Goal: Task Accomplishment & Management: Manage account settings

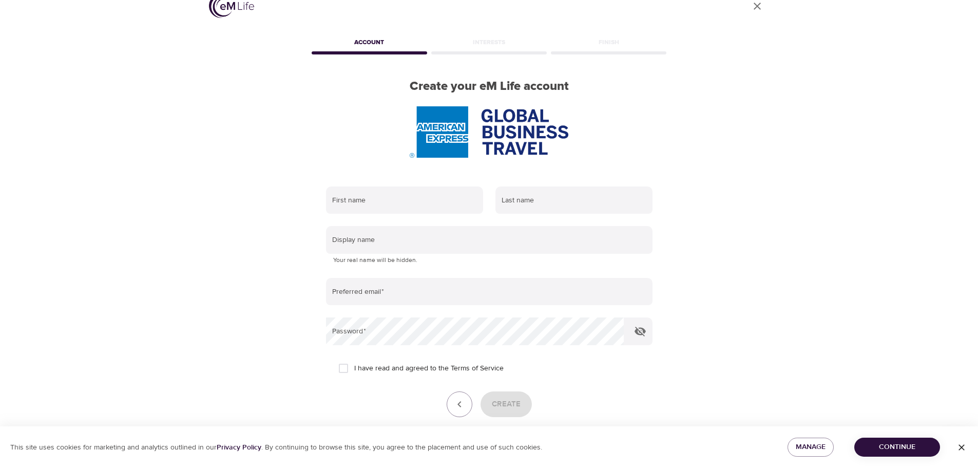
scroll to position [65, 0]
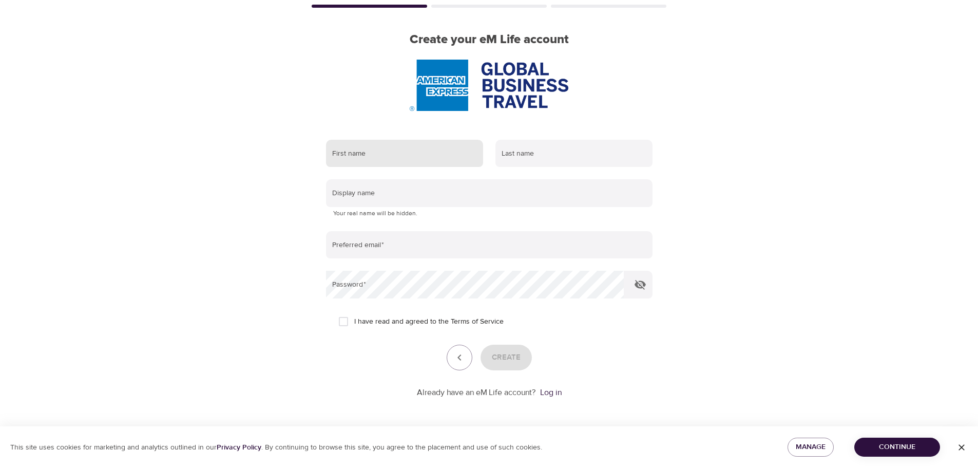
click at [401, 160] on input "text" at bounding box center [404, 154] width 157 height 28
type input "[PERSON_NAME]"
click at [540, 153] on input "text" at bounding box center [573, 154] width 157 height 28
type input "Verjans"
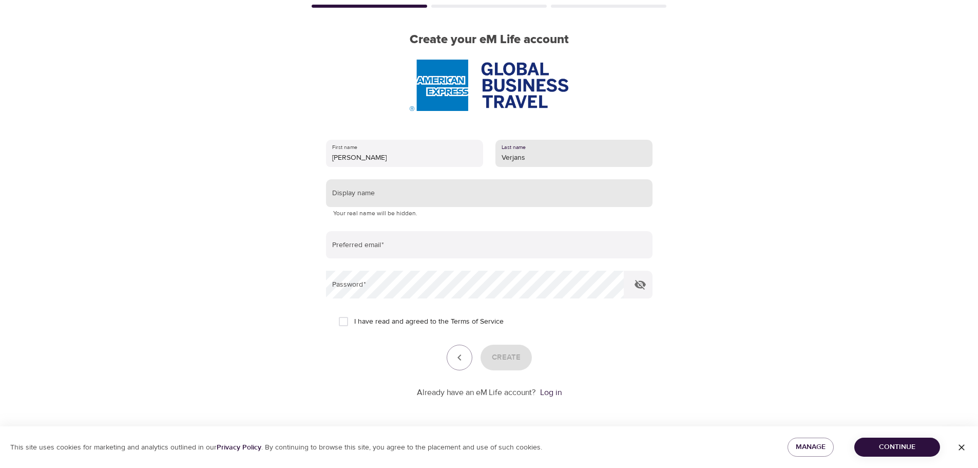
click at [479, 197] on input "text" at bounding box center [489, 193] width 326 height 28
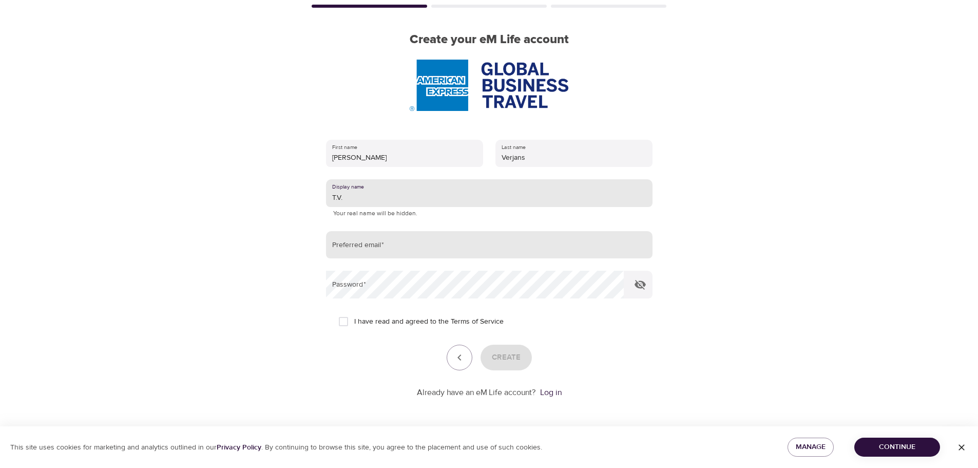
type input "T.V."
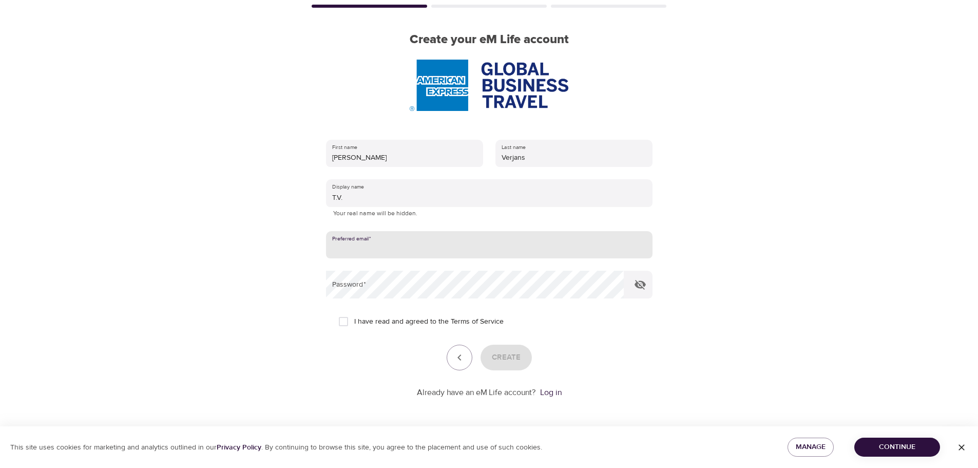
click at [443, 252] on input "email" at bounding box center [489, 245] width 326 height 28
type input "[PERSON_NAME][EMAIL_ADDRESS][DOMAIN_NAME]"
click at [340, 322] on input "I have read and agreed to the Terms of Service" at bounding box center [344, 322] width 22 height 22
checkbox input "true"
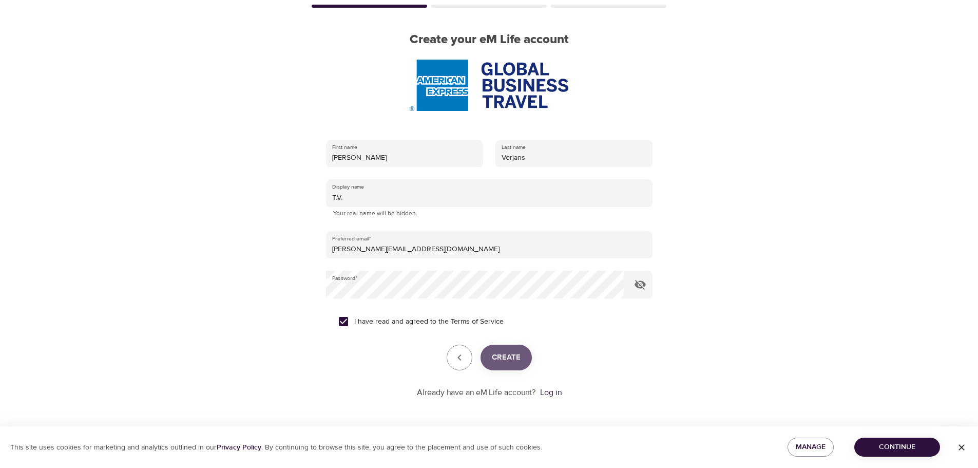
click at [506, 356] on span "Create" at bounding box center [506, 357] width 29 height 13
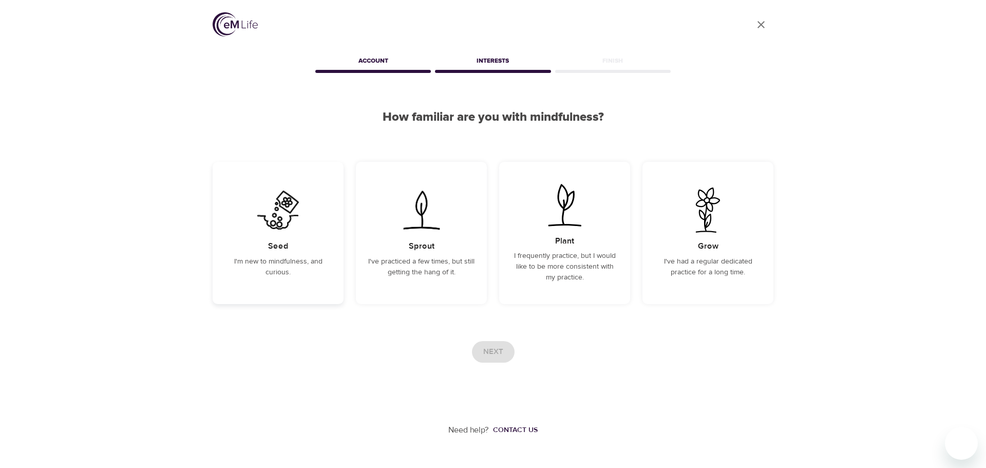
click at [284, 225] on img at bounding box center [278, 209] width 52 height 45
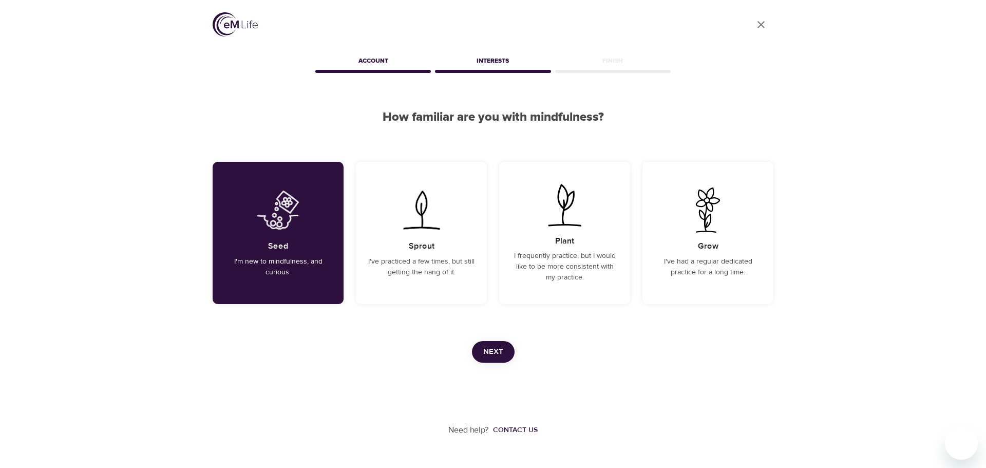
click at [493, 349] on span "Next" at bounding box center [493, 351] width 20 height 13
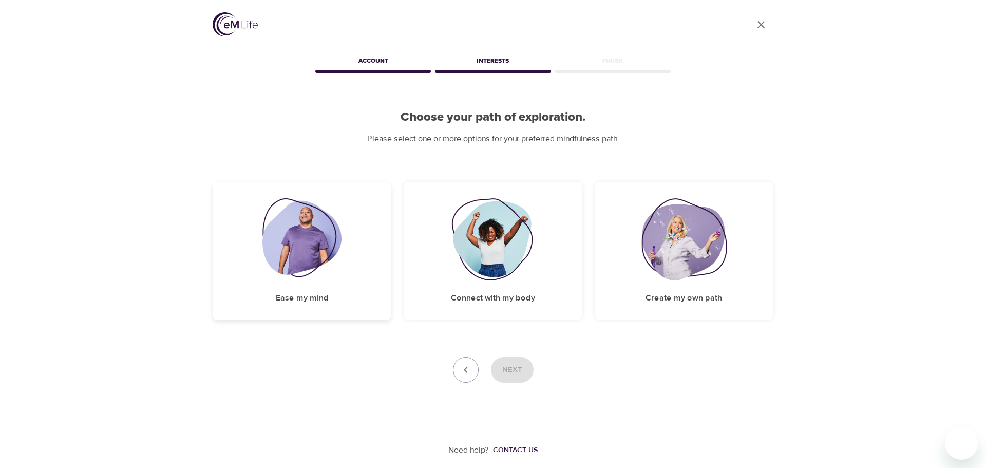
click at [292, 255] on img at bounding box center [302, 239] width 80 height 82
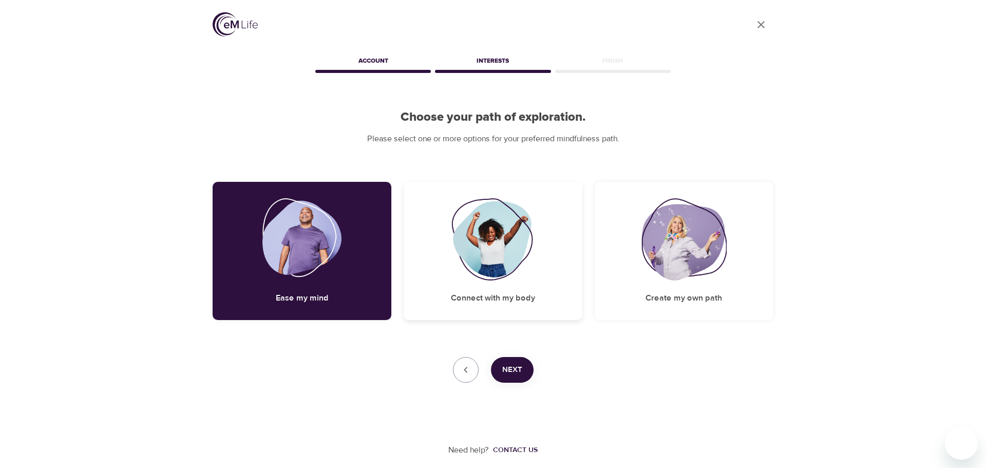
click at [481, 250] on img at bounding box center [492, 239] width 83 height 82
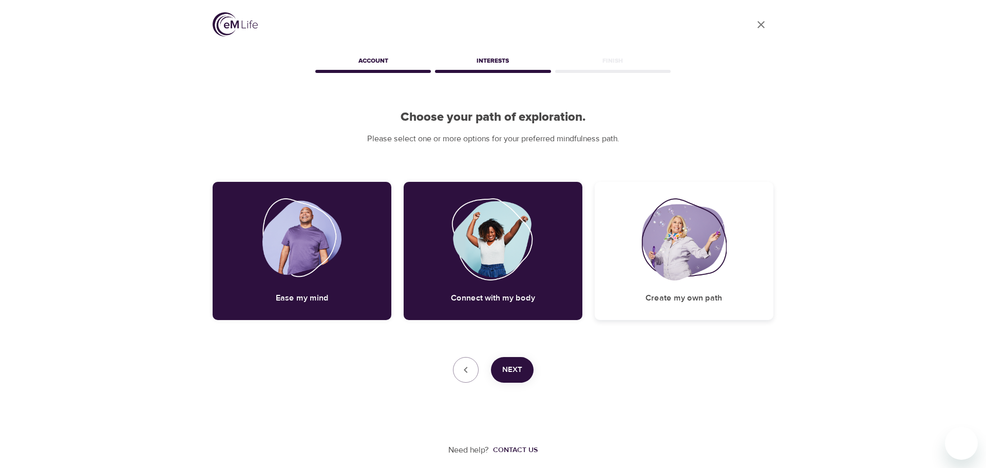
click at [708, 284] on div "Create my own path" at bounding box center [683, 251] width 179 height 138
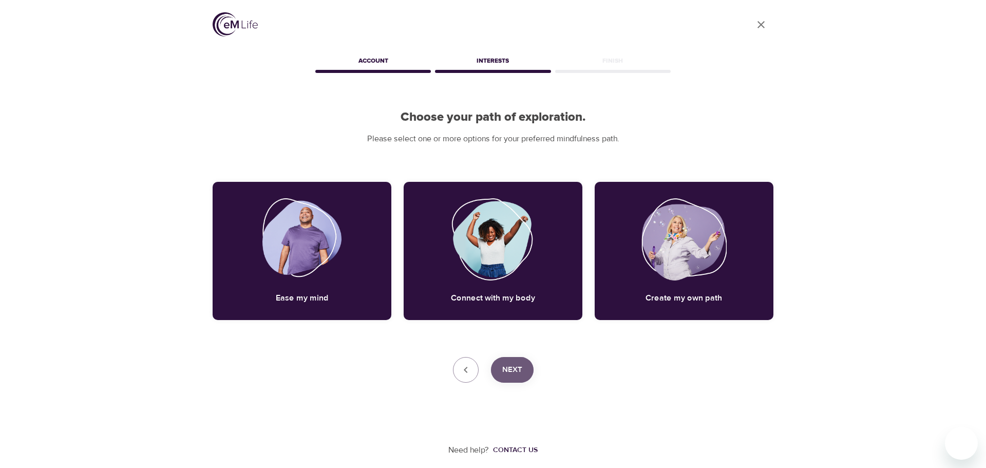
click at [516, 369] on span "Next" at bounding box center [512, 369] width 20 height 13
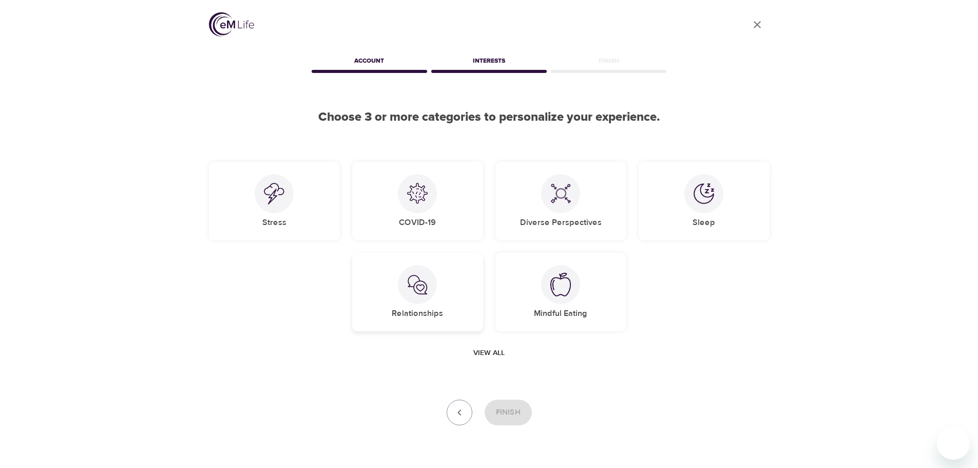
click at [417, 290] on img at bounding box center [417, 284] width 21 height 21
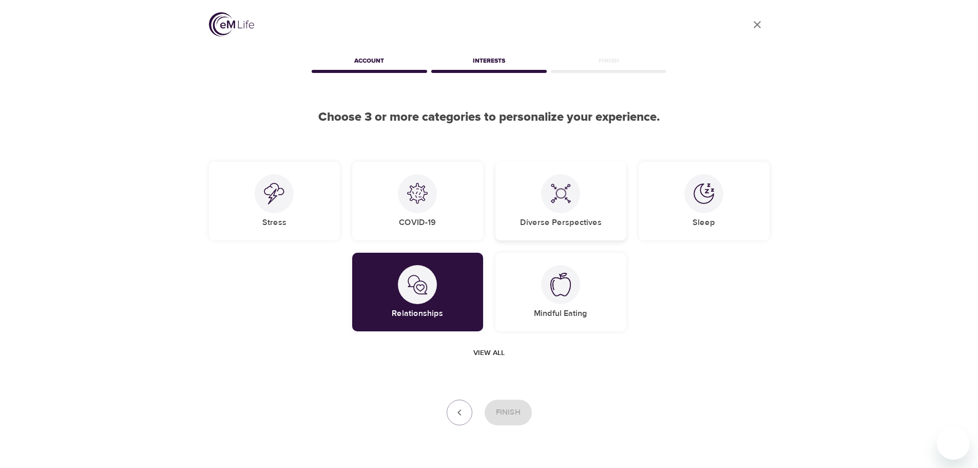
click at [587, 216] on div "Diverse Perspectives" at bounding box center [560, 201] width 131 height 79
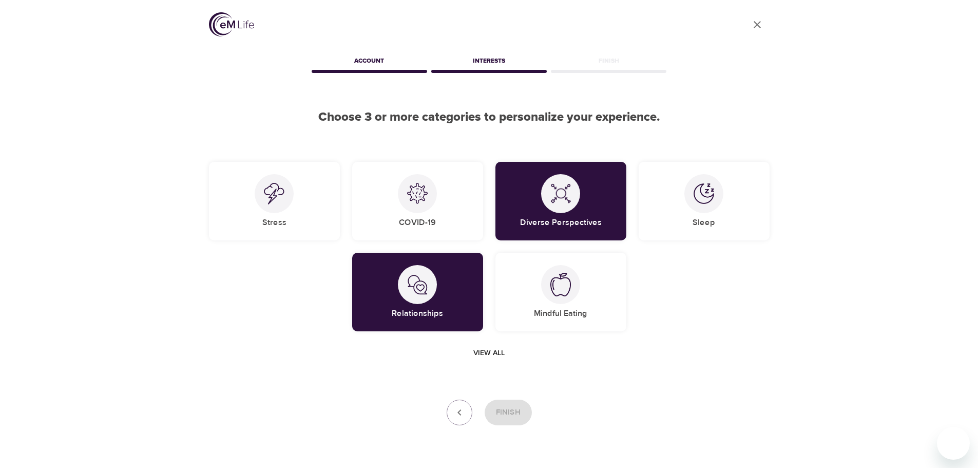
click at [496, 353] on span "View all" at bounding box center [488, 352] width 31 height 13
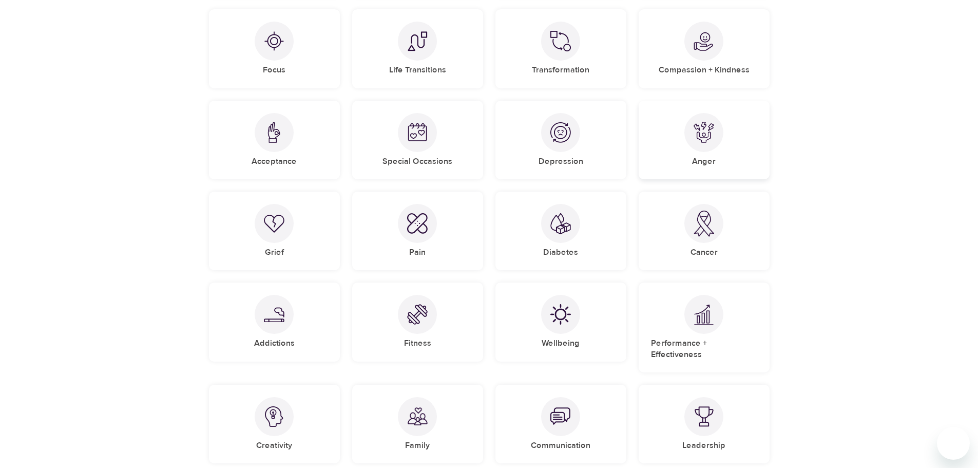
scroll to position [629, 0]
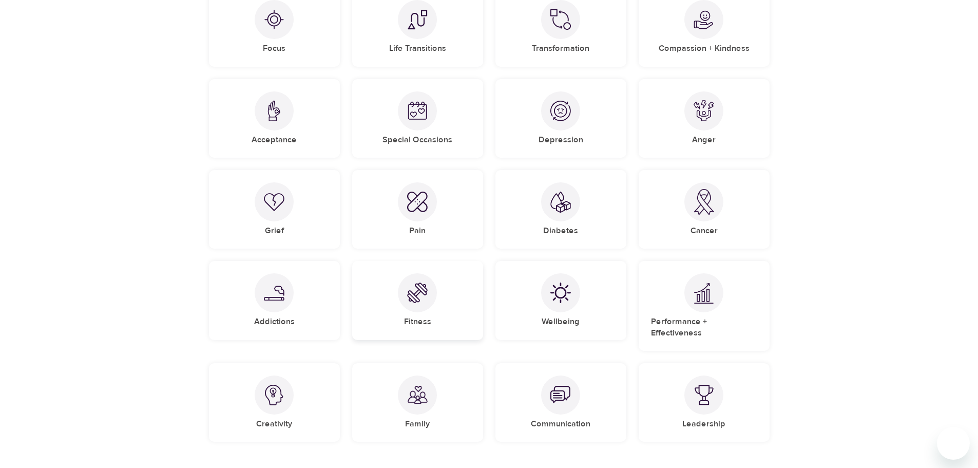
click at [419, 299] on img at bounding box center [417, 292] width 21 height 21
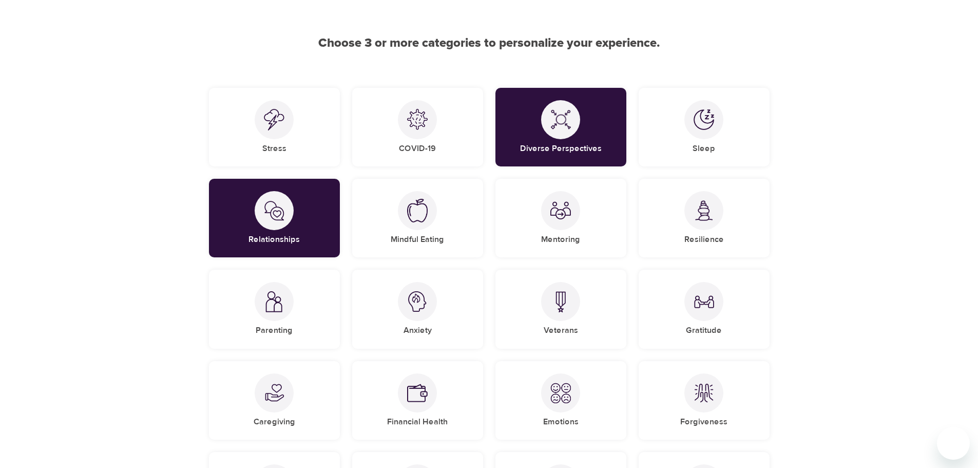
scroll to position [73, 0]
click at [570, 240] on h5 "Mentoring" at bounding box center [560, 240] width 39 height 11
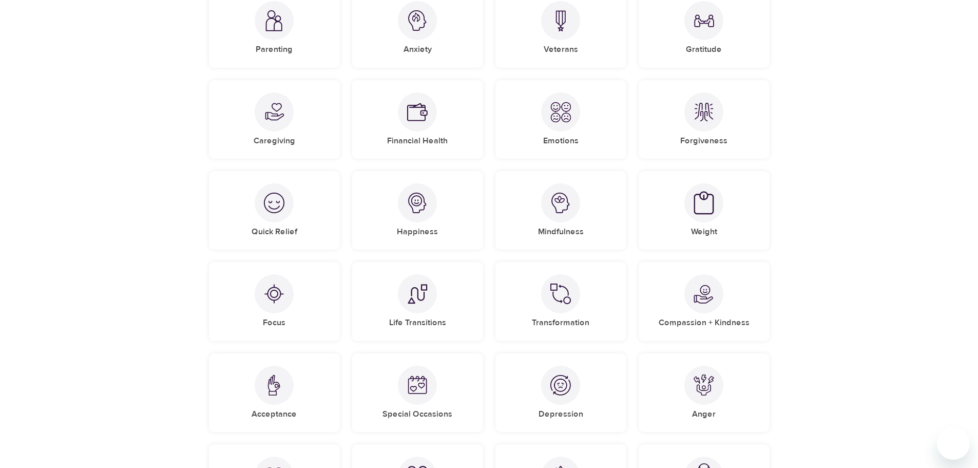
scroll to position [369, 0]
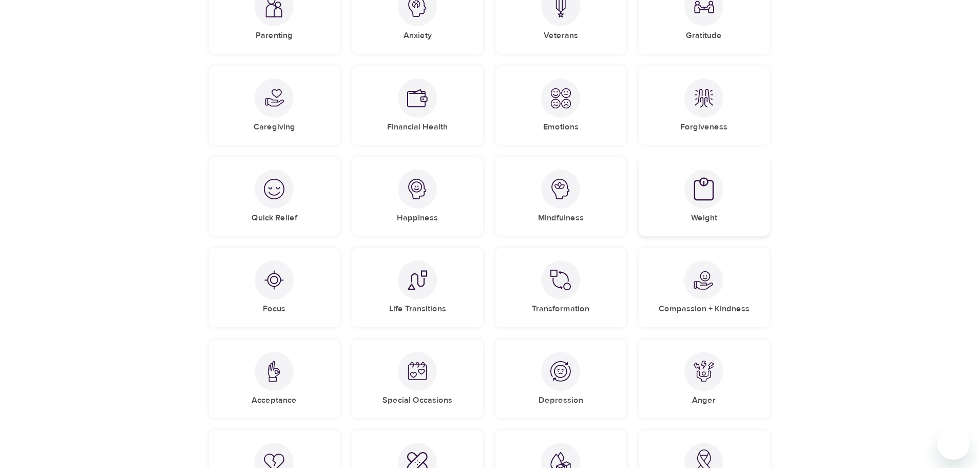
click at [716, 208] on div "Weight" at bounding box center [704, 196] width 131 height 79
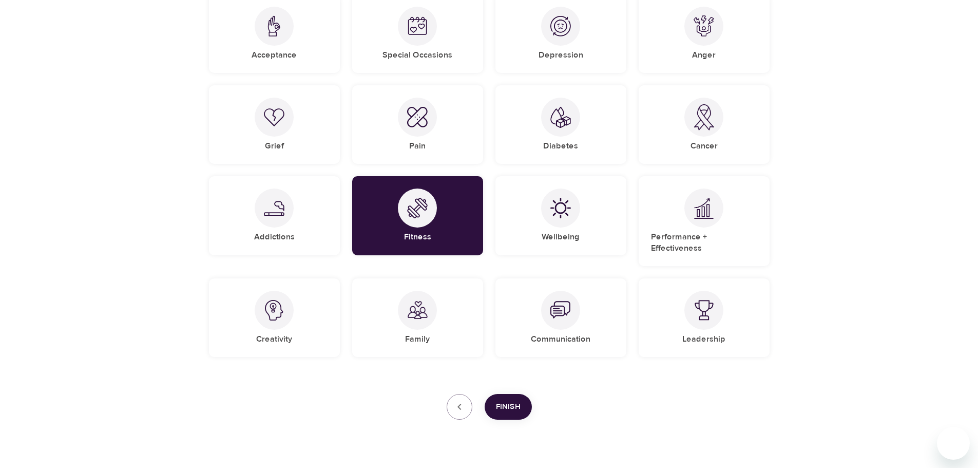
scroll to position [715, 0]
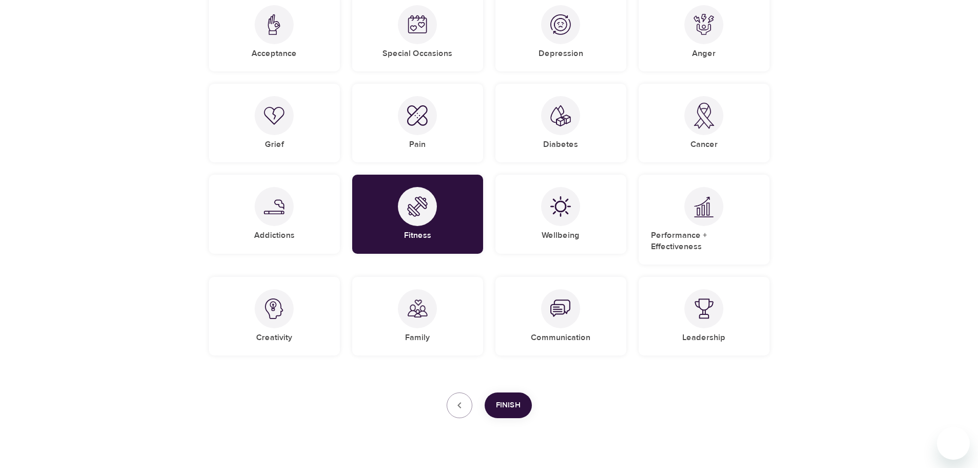
click at [517, 398] on span "Finish" at bounding box center [508, 404] width 25 height 13
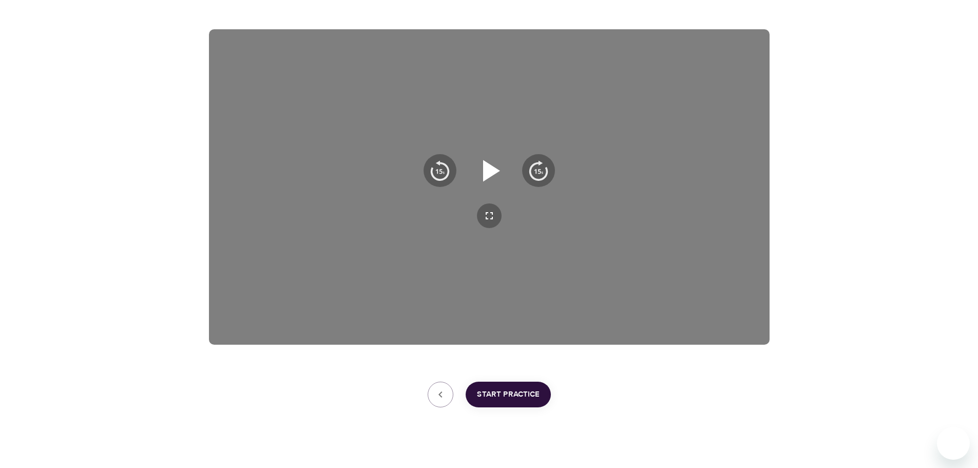
click at [496, 172] on icon "button" at bounding box center [491, 171] width 17 height 22
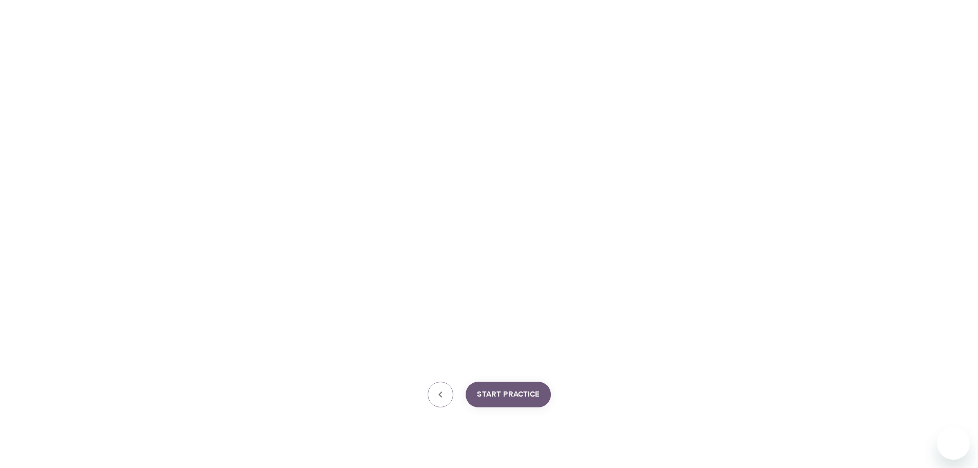
click at [537, 391] on span "Start Practice" at bounding box center [508, 394] width 63 height 13
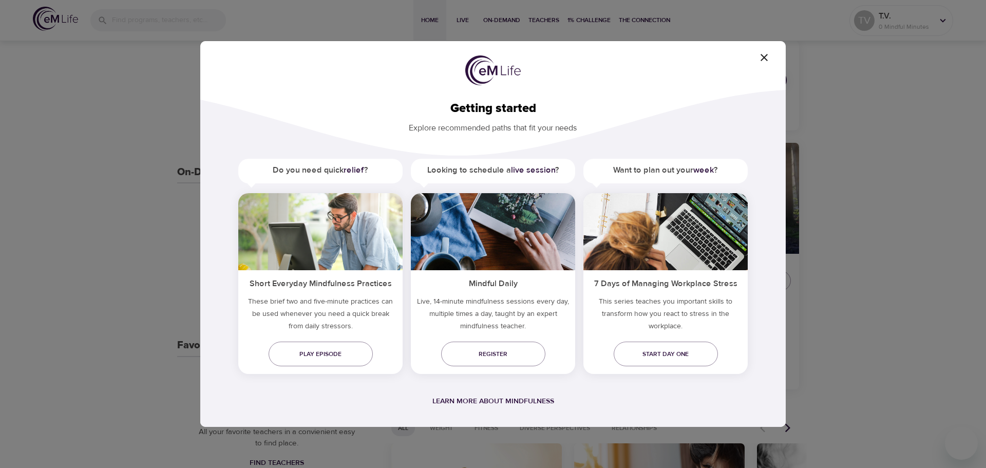
click at [760, 59] on icon "button" at bounding box center [764, 57] width 12 height 12
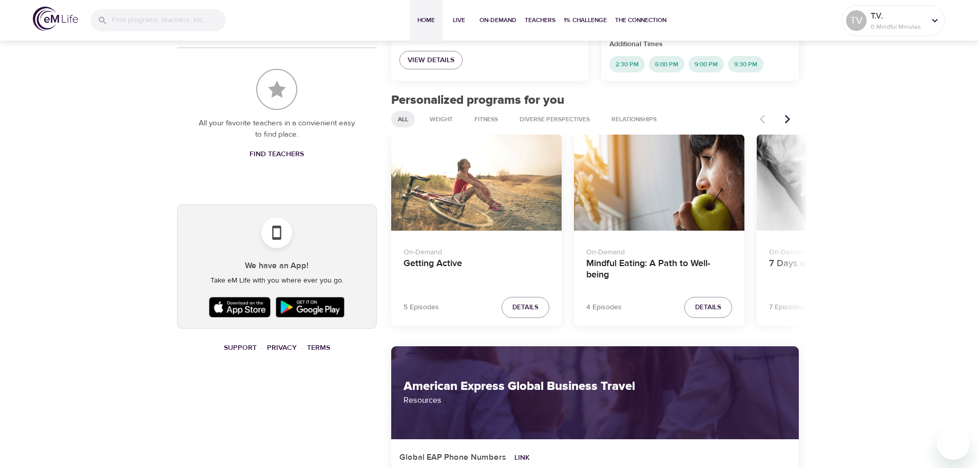
scroll to position [462, 0]
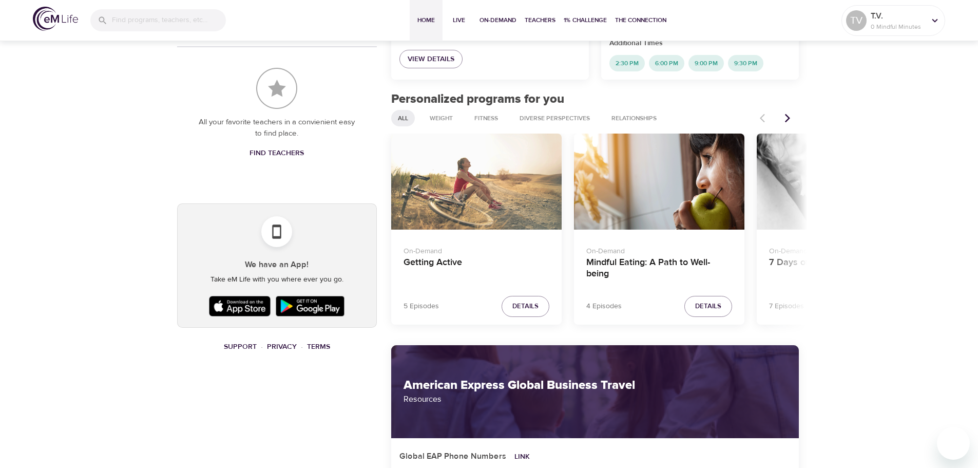
click at [494, 198] on div "Getting Active" at bounding box center [476, 181] width 170 height 96
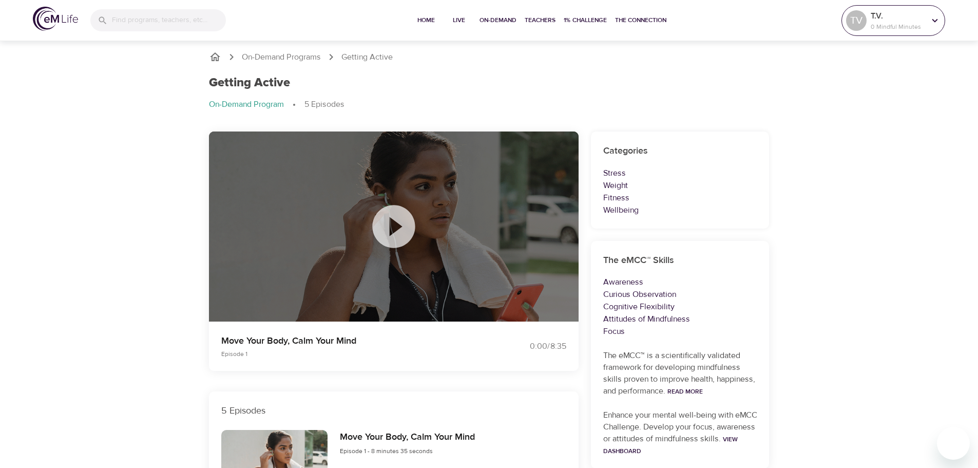
click at [935, 22] on icon at bounding box center [935, 20] width 6 height 4
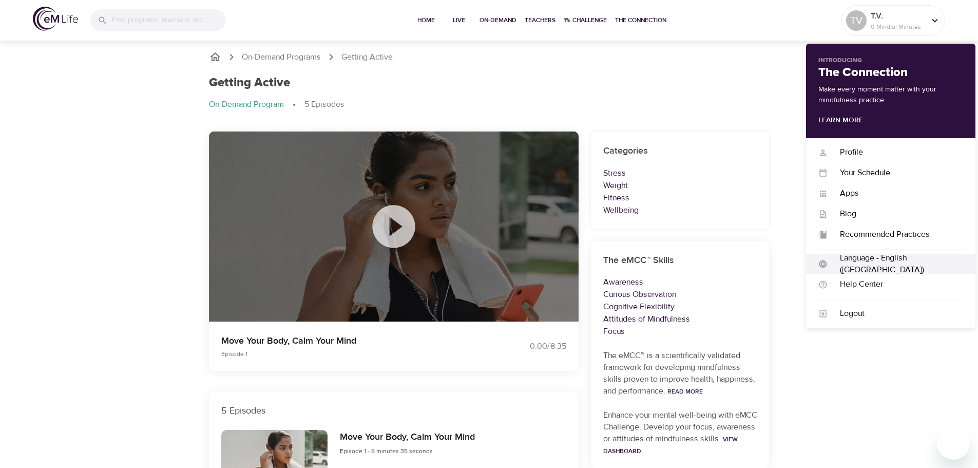
click at [880, 260] on div "Language - English ([GEOGRAPHIC_DATA])" at bounding box center [895, 264] width 136 height 24
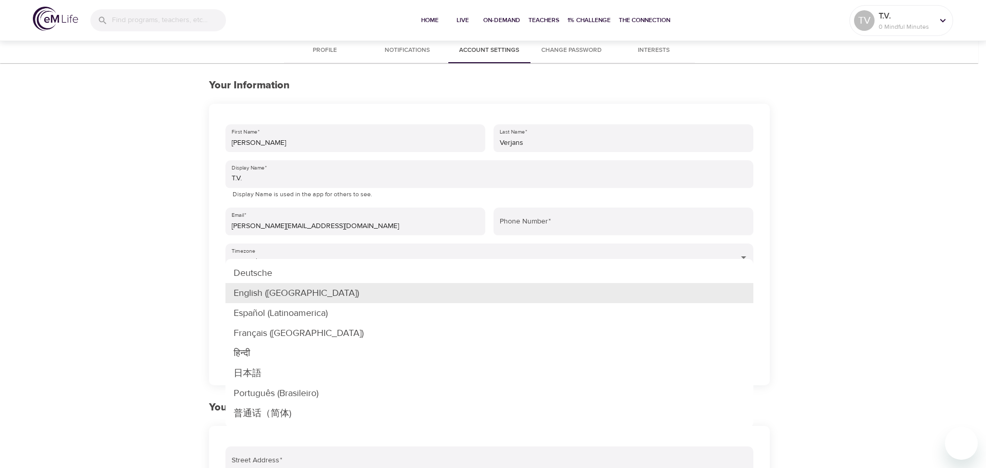
click at [739, 294] on body "Home Live On-Demand Teachers 1% Challenge The Connection TV T.V. 0 Mindful Minu…" at bounding box center [493, 382] width 986 height 764
click at [744, 259] on ul "Deutsche English ([GEOGRAPHIC_DATA]) Español (Latinoamerica) [DEMOGRAPHIC_DATA]…" at bounding box center [489, 343] width 528 height 168
click at [614, 247] on div at bounding box center [493, 234] width 986 height 468
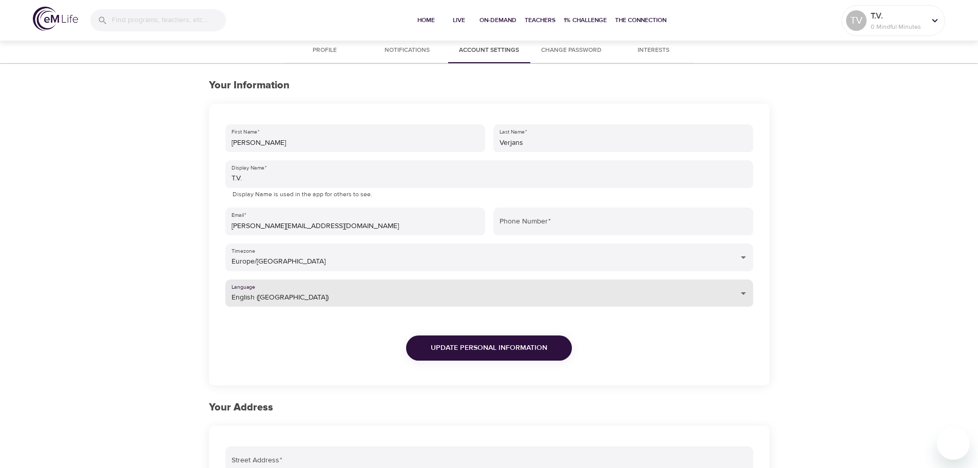
click at [328, 54] on span "Profile" at bounding box center [325, 50] width 70 height 11
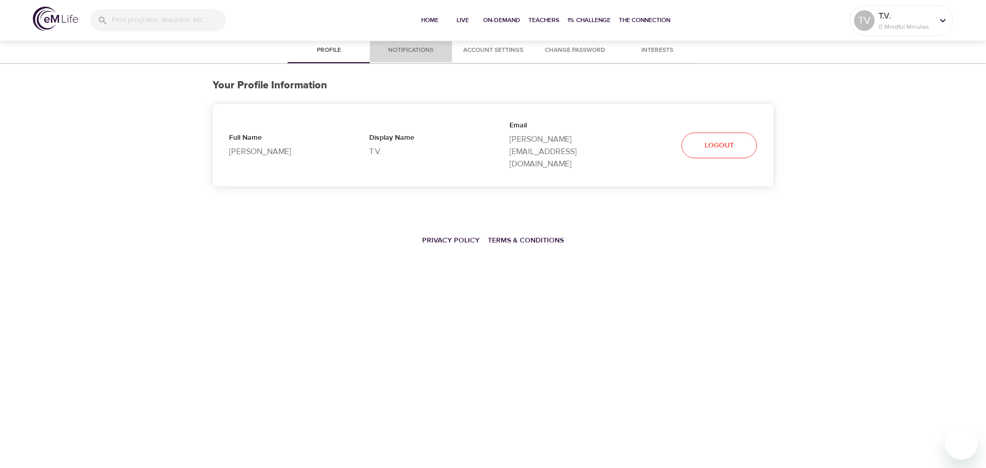
click at [401, 46] on span "Notifications" at bounding box center [411, 50] width 70 height 11
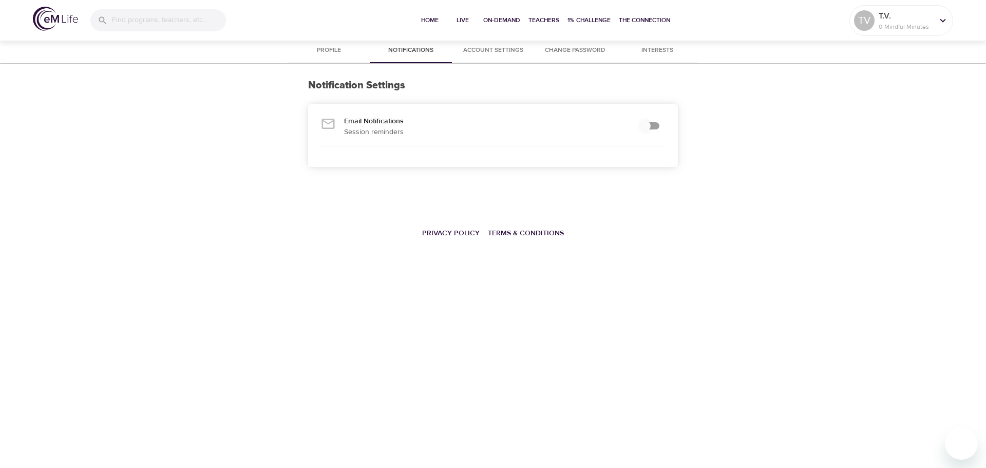
checkbox input "true"
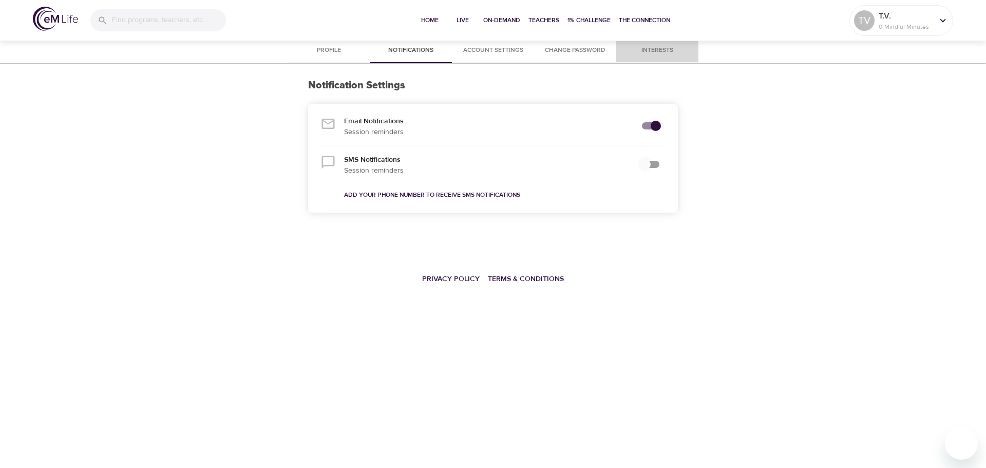
click at [663, 49] on span "Interests" at bounding box center [657, 50] width 70 height 11
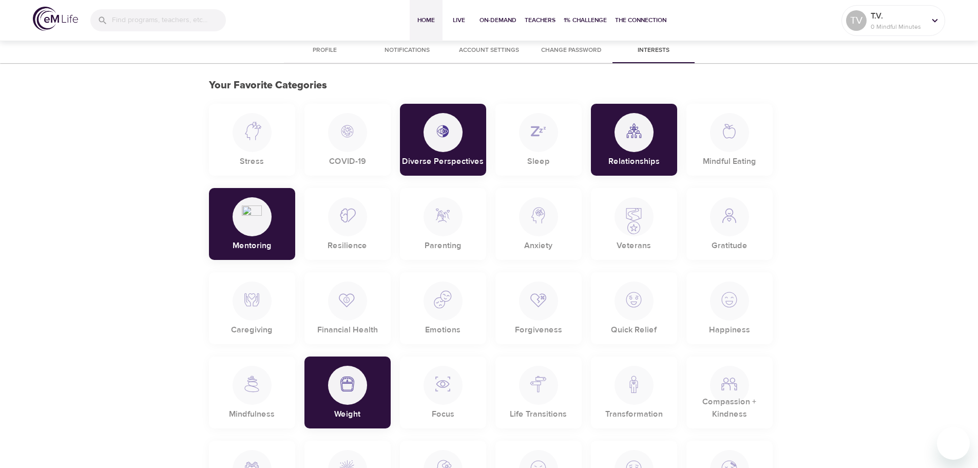
click at [428, 22] on span "Home" at bounding box center [426, 20] width 25 height 11
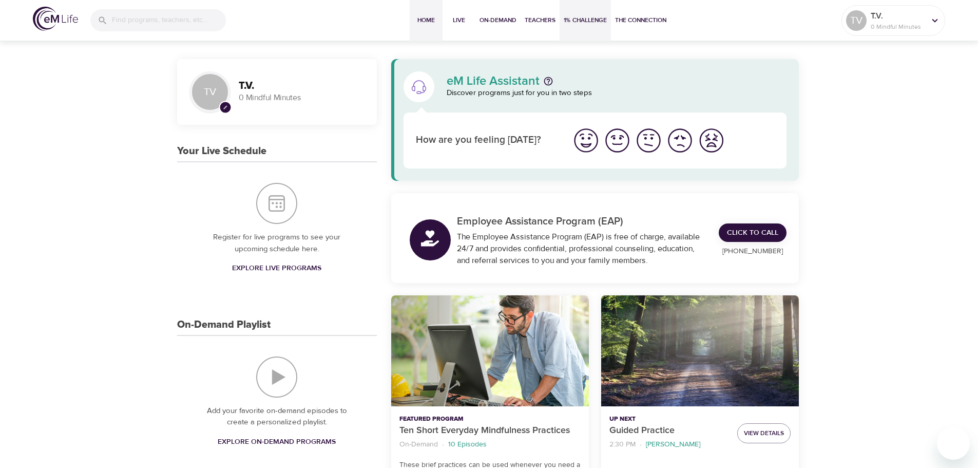
click at [589, 18] on span "1% Challenge" at bounding box center [585, 20] width 43 height 11
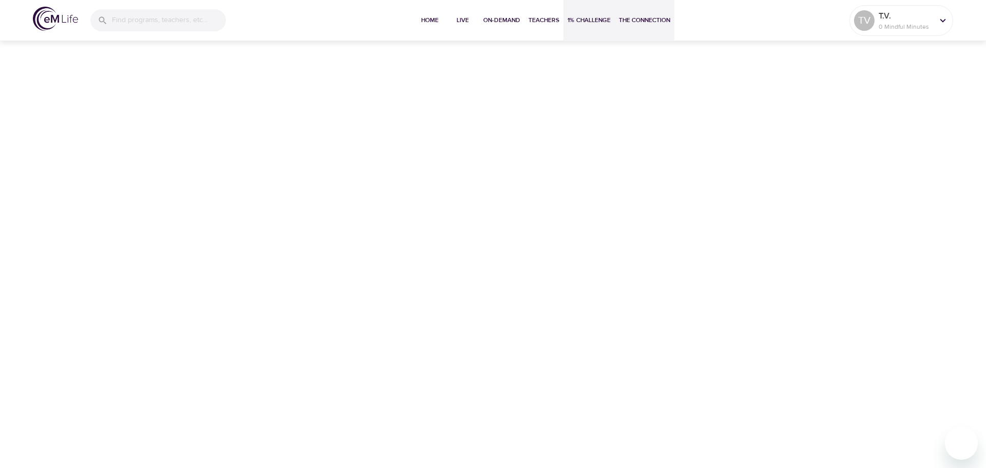
click at [638, 21] on span "The Connection" at bounding box center [644, 20] width 51 height 11
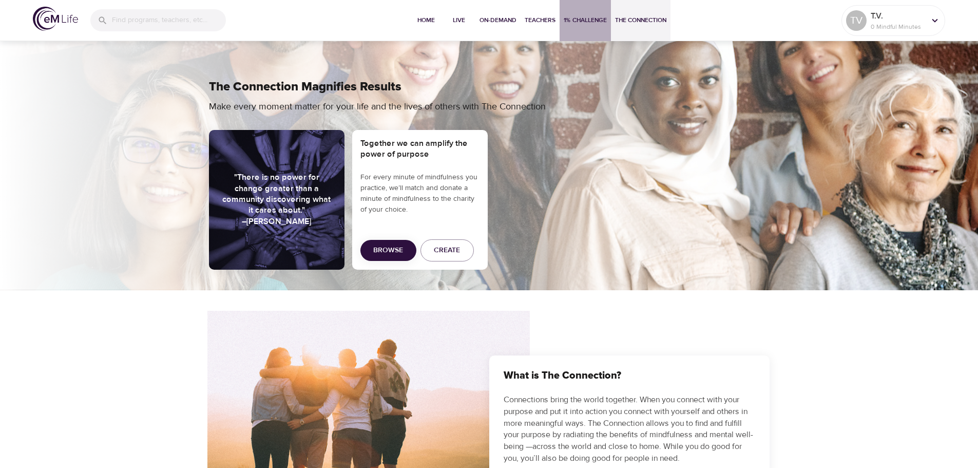
click at [592, 25] on span "1% Challenge" at bounding box center [585, 20] width 43 height 11
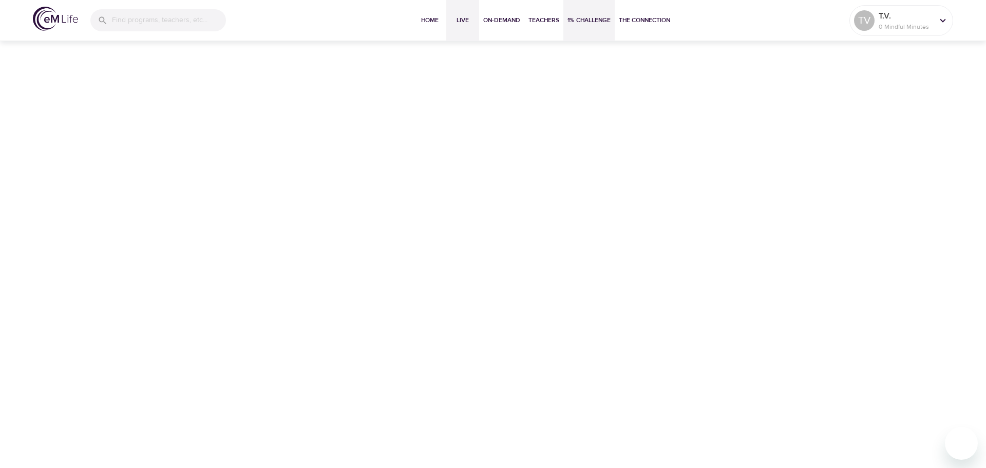
click at [470, 27] on button "Live" at bounding box center [462, 20] width 33 height 41
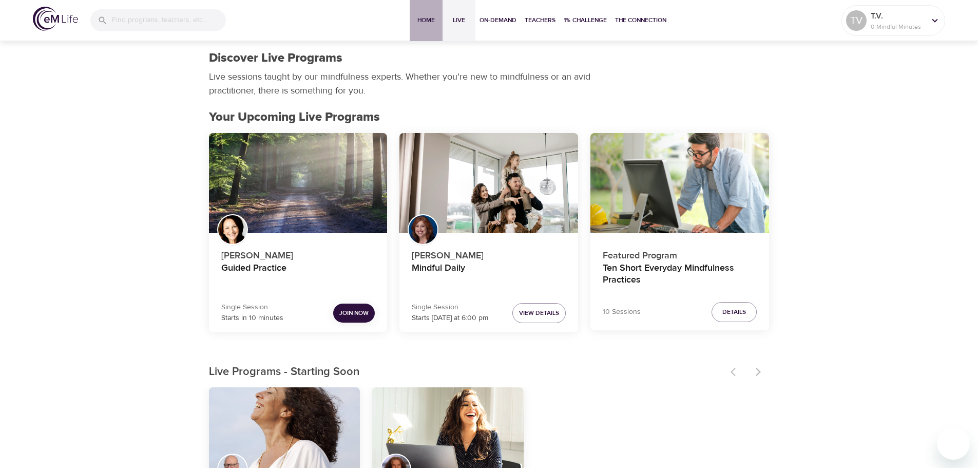
click at [420, 20] on span "Home" at bounding box center [426, 20] width 25 height 11
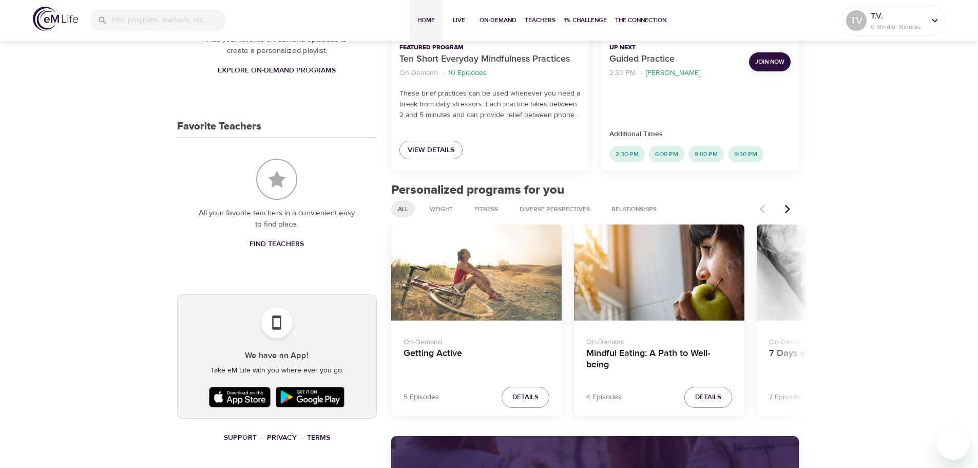
scroll to position [372, 0]
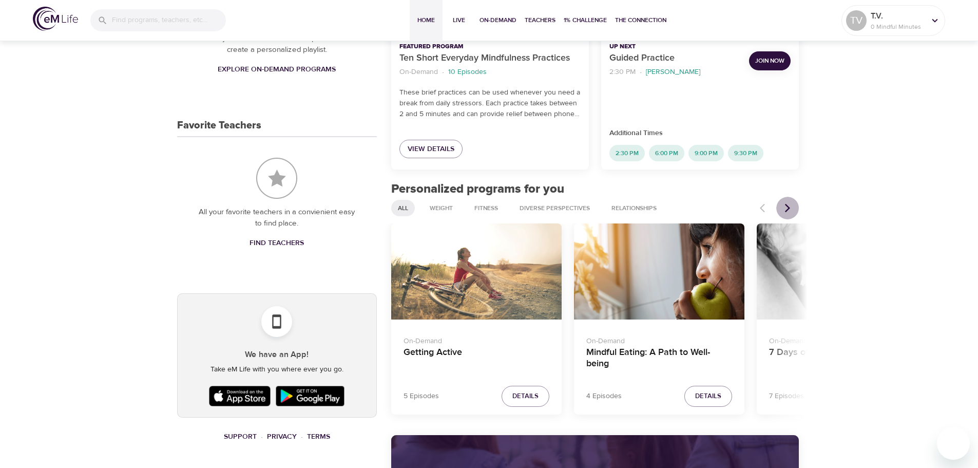
click at [788, 206] on icon "Next items" at bounding box center [787, 208] width 5 height 9
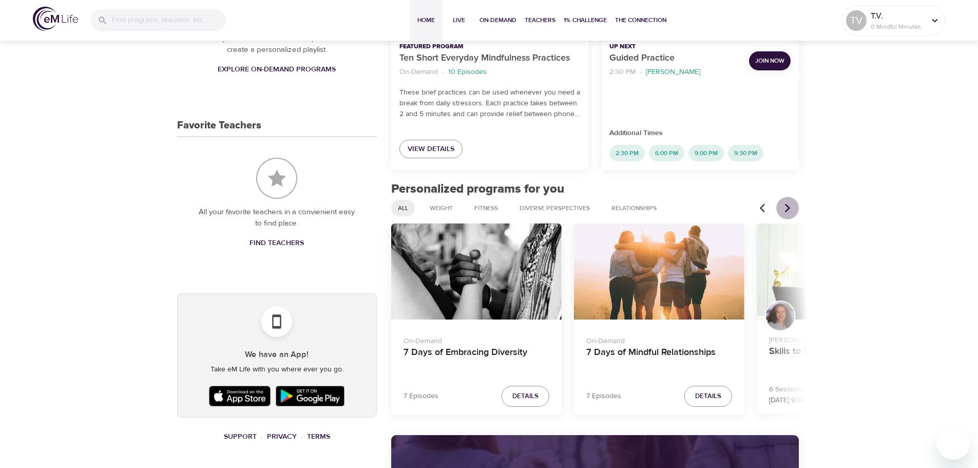
click at [788, 206] on icon "Next items" at bounding box center [787, 208] width 5 height 9
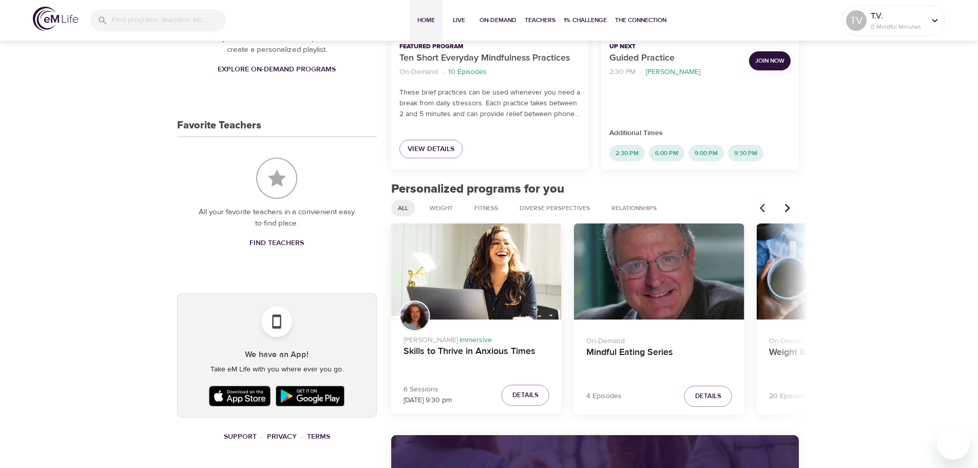
click at [788, 206] on icon "Next items" at bounding box center [787, 208] width 5 height 9
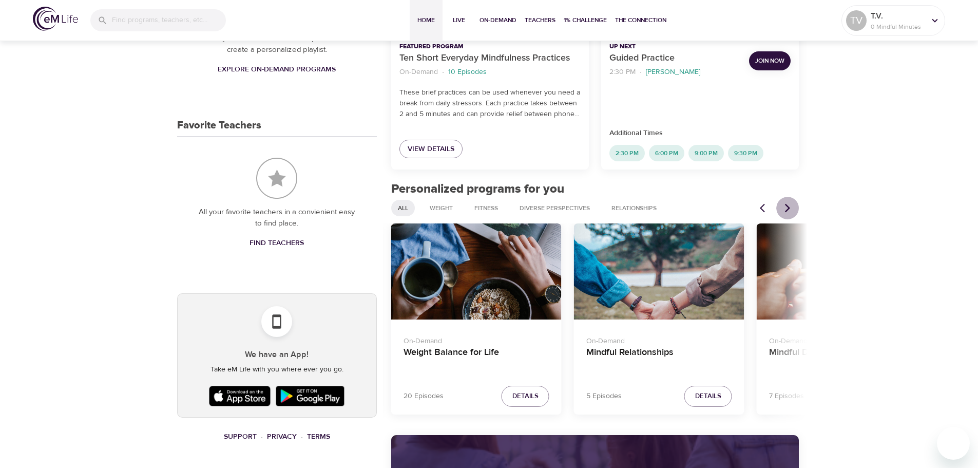
click at [788, 206] on icon "Next items" at bounding box center [787, 208] width 5 height 9
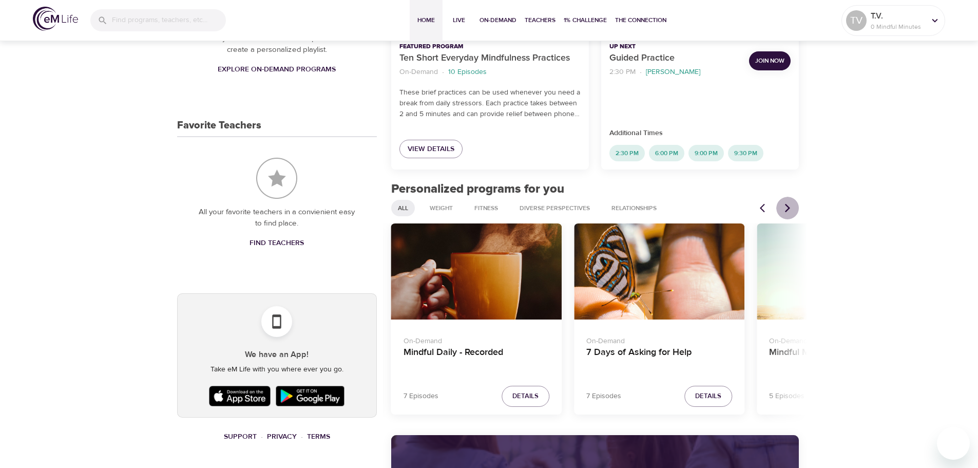
click at [786, 205] on icon "Next items" at bounding box center [787, 208] width 5 height 9
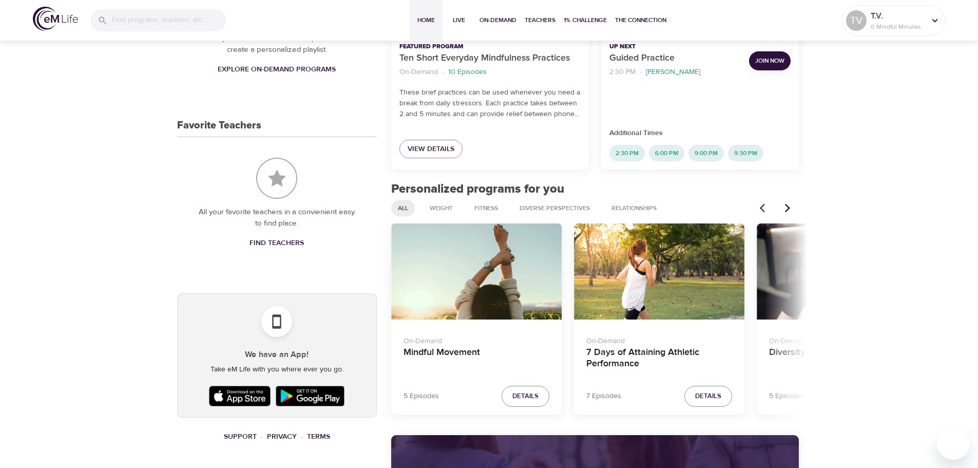
click at [786, 205] on icon "Next items" at bounding box center [787, 208] width 5 height 9
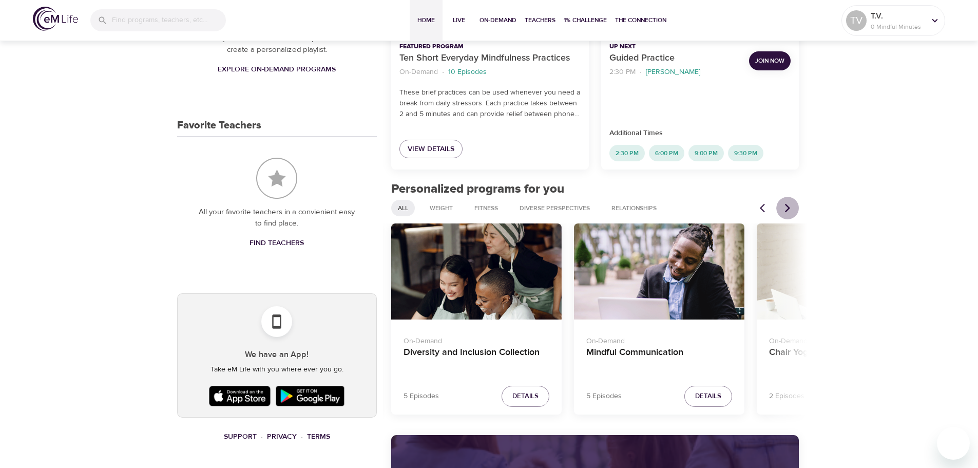
click at [786, 205] on icon "Next items" at bounding box center [787, 208] width 5 height 9
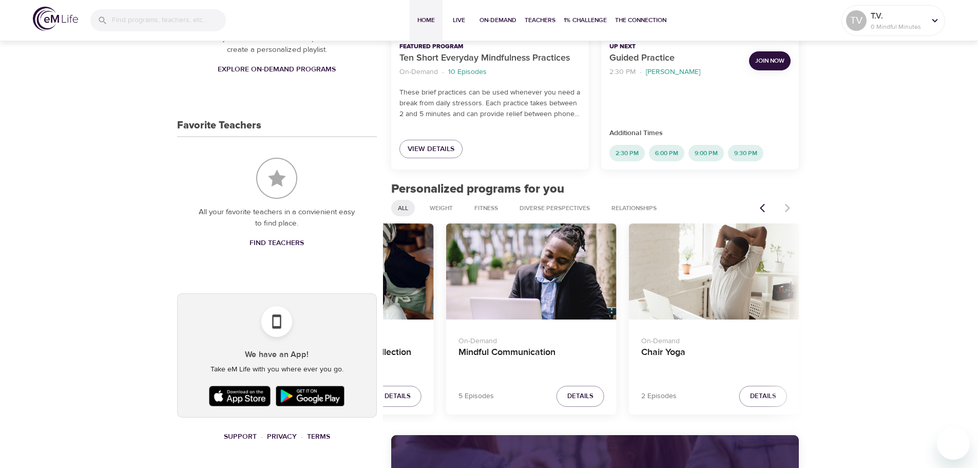
click at [738, 287] on div "Chair Yoga" at bounding box center [714, 271] width 170 height 96
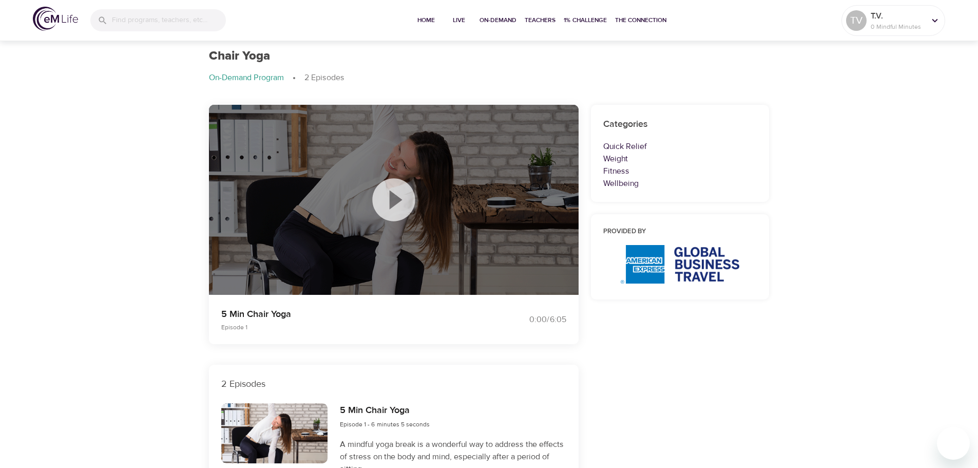
scroll to position [261, 0]
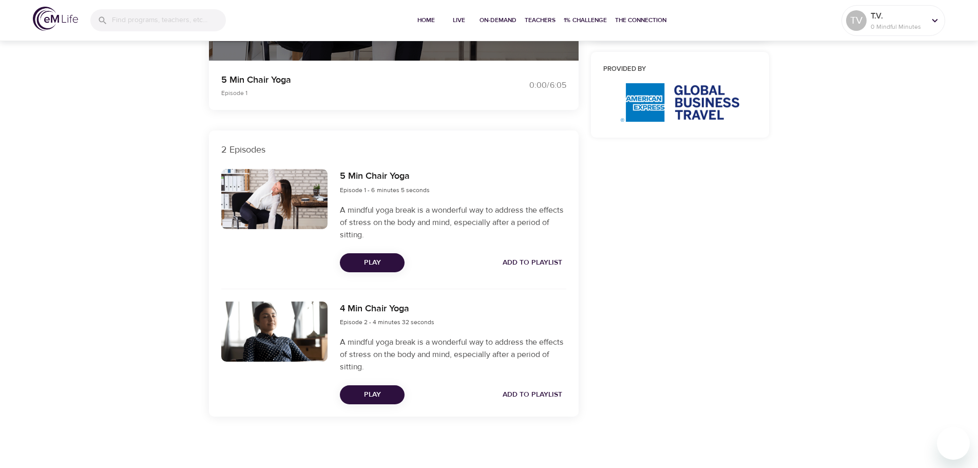
click at [534, 392] on span "Add to Playlist" at bounding box center [533, 394] width 60 height 13
click at [381, 390] on span "Play" at bounding box center [372, 394] width 48 height 13
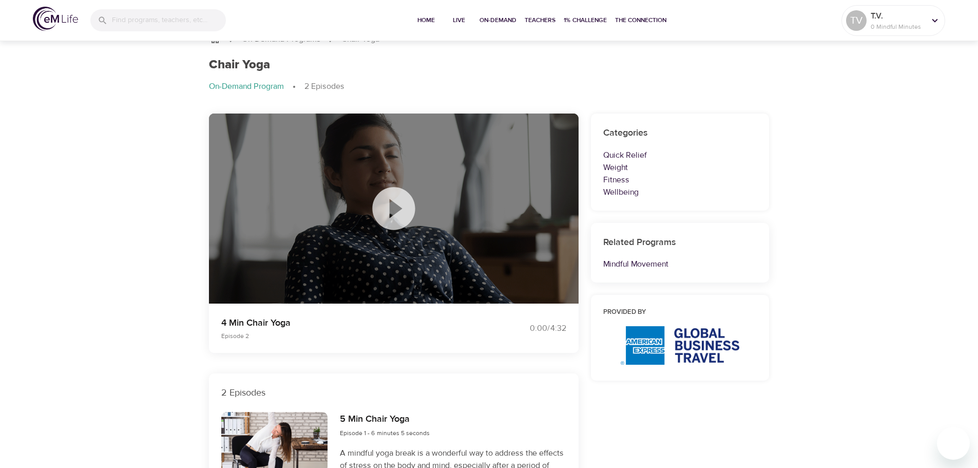
scroll to position [0, 0]
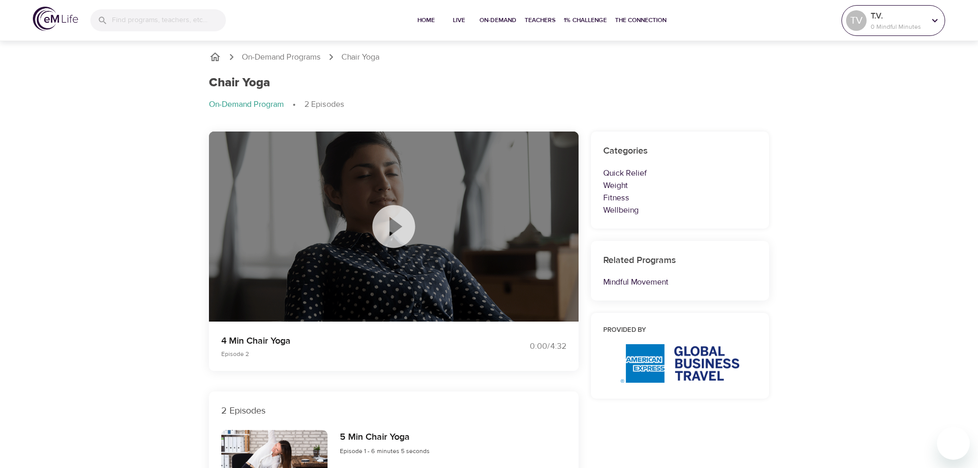
click at [894, 25] on p "0 Mindful Minutes" at bounding box center [898, 26] width 54 height 9
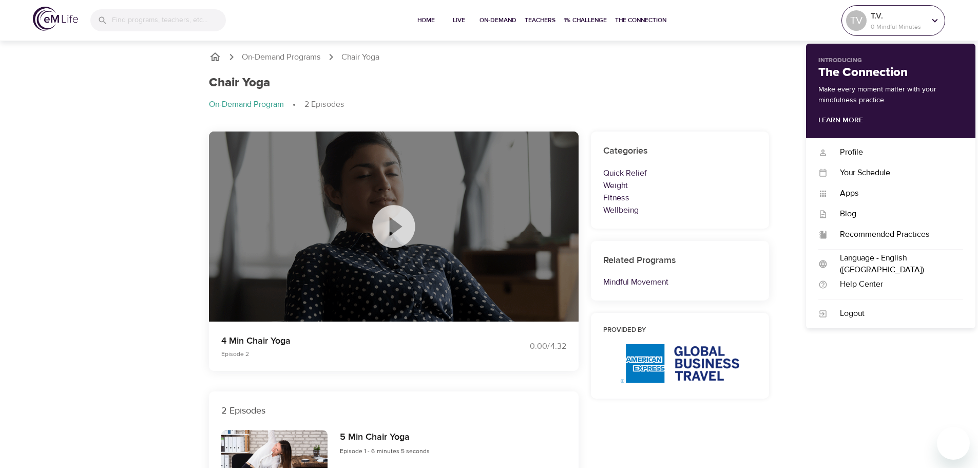
click at [890, 25] on p "0 Mindful Minutes" at bounding box center [898, 26] width 54 height 9
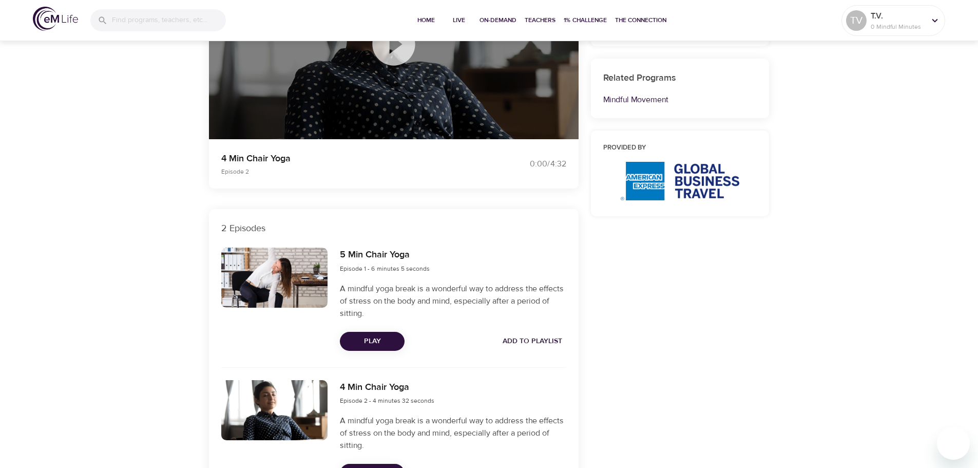
scroll to position [231, 0]
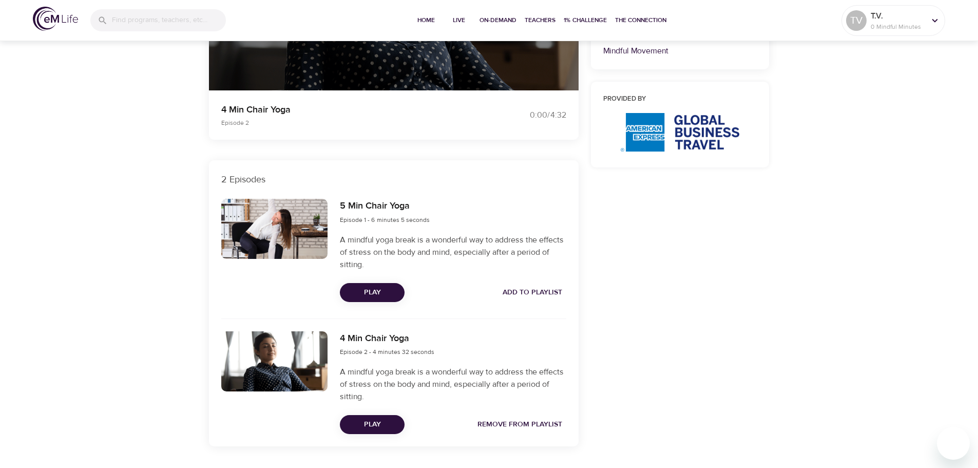
click at [521, 292] on span "Add to Playlist" at bounding box center [533, 292] width 60 height 13
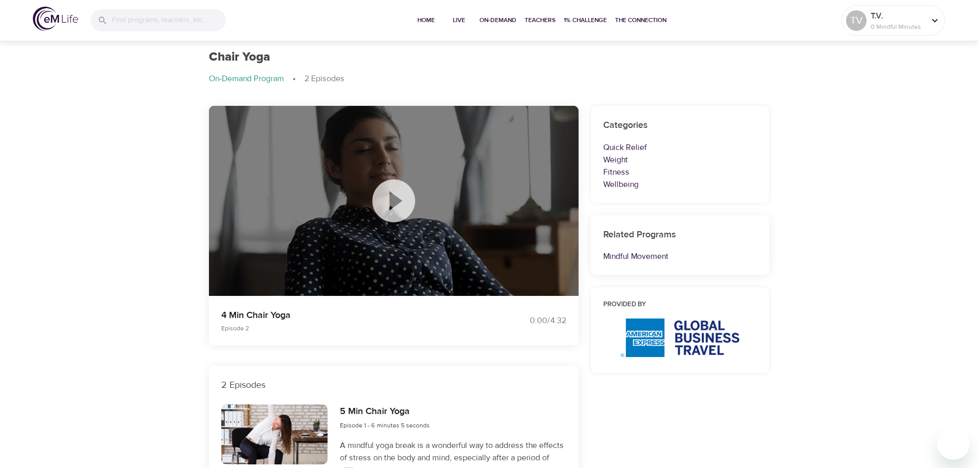
scroll to position [0, 0]
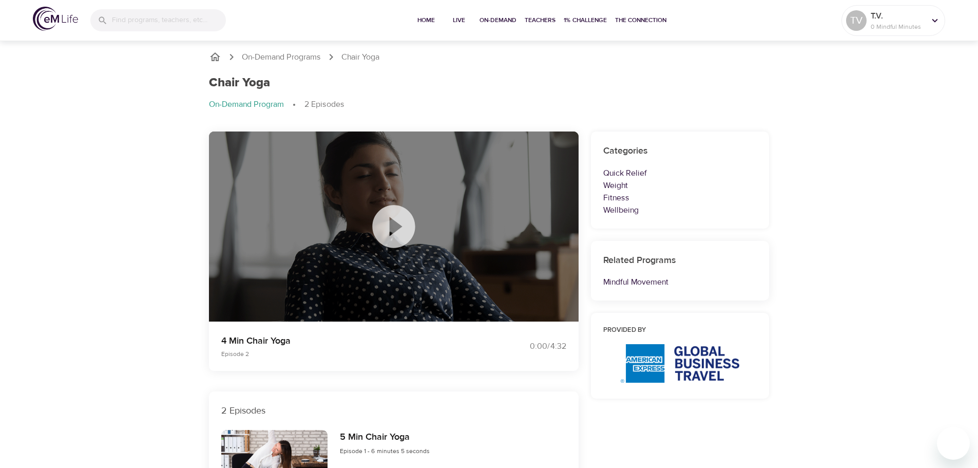
click at [215, 56] on icon "breadcrumb" at bounding box center [215, 57] width 12 height 12
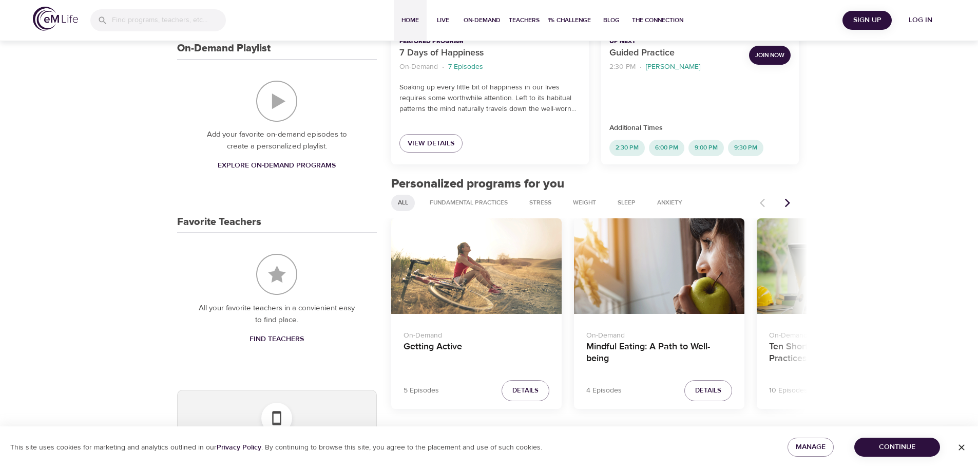
scroll to position [275, 0]
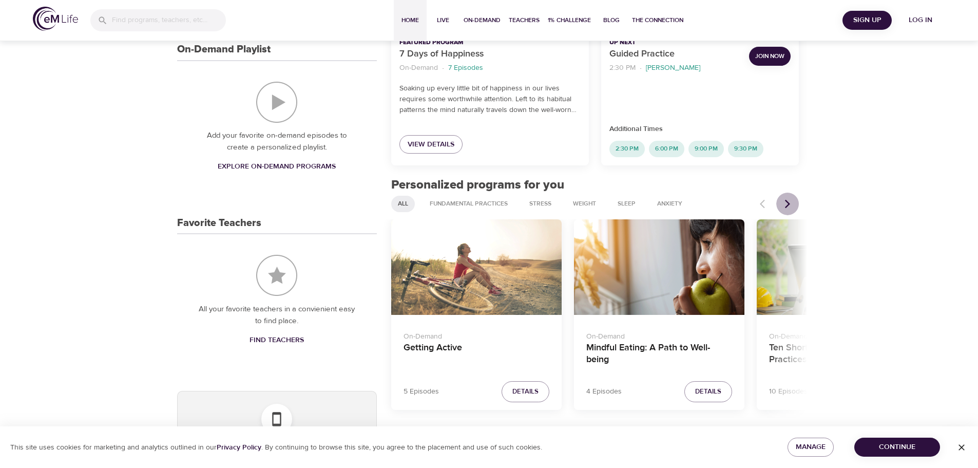
click at [790, 205] on icon "Next items" at bounding box center [787, 204] width 10 height 10
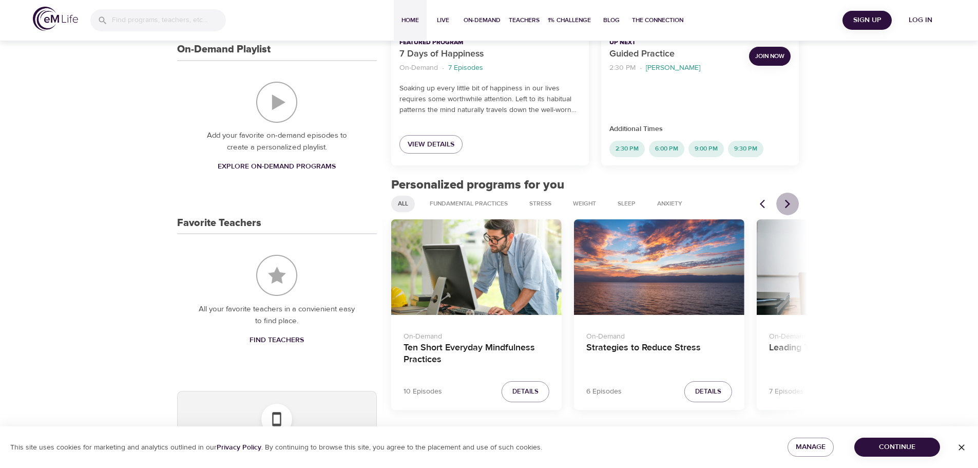
click at [790, 204] on icon "Next items" at bounding box center [787, 204] width 10 height 10
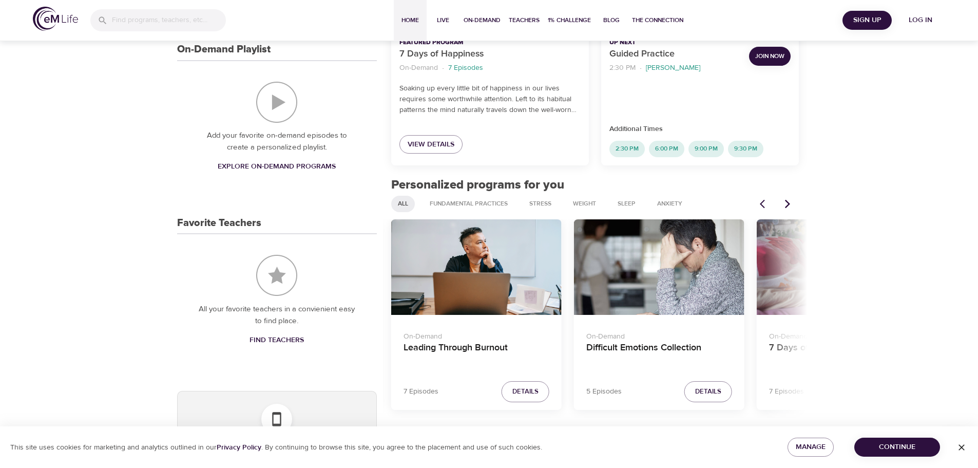
click at [760, 202] on icon "Previous items" at bounding box center [765, 204] width 10 height 10
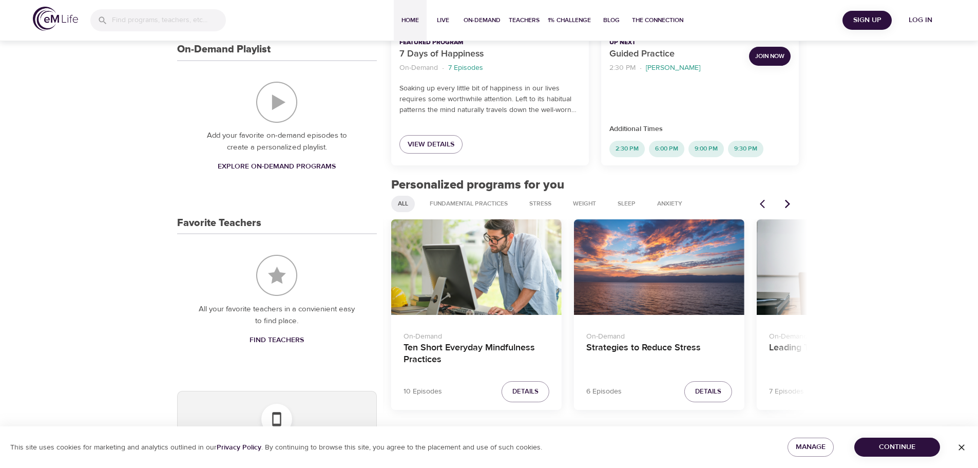
click at [540, 273] on div "Ten Short Everyday Mindfulness Practices" at bounding box center [476, 267] width 170 height 96
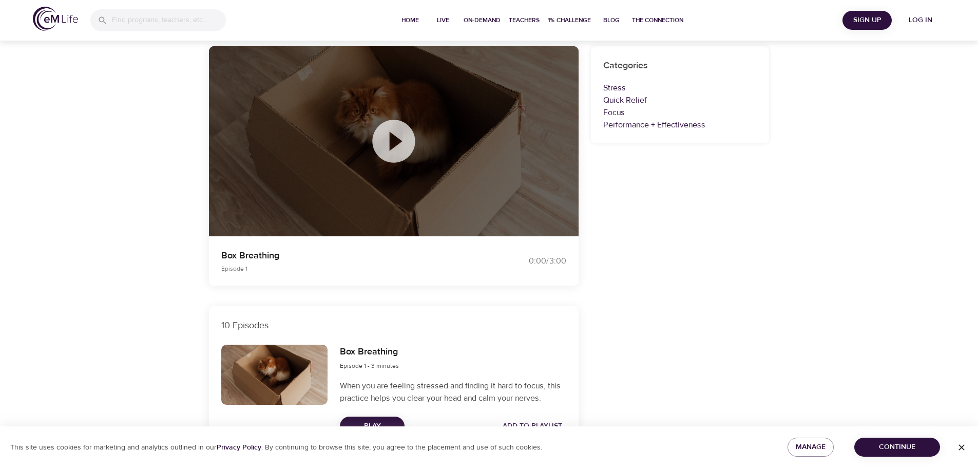
scroll to position [115, 0]
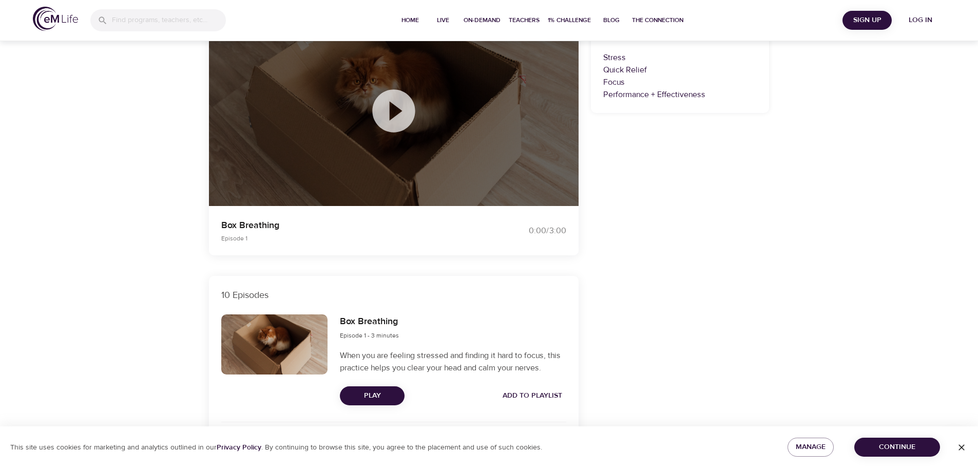
click at [382, 108] on icon at bounding box center [393, 110] width 43 height 43
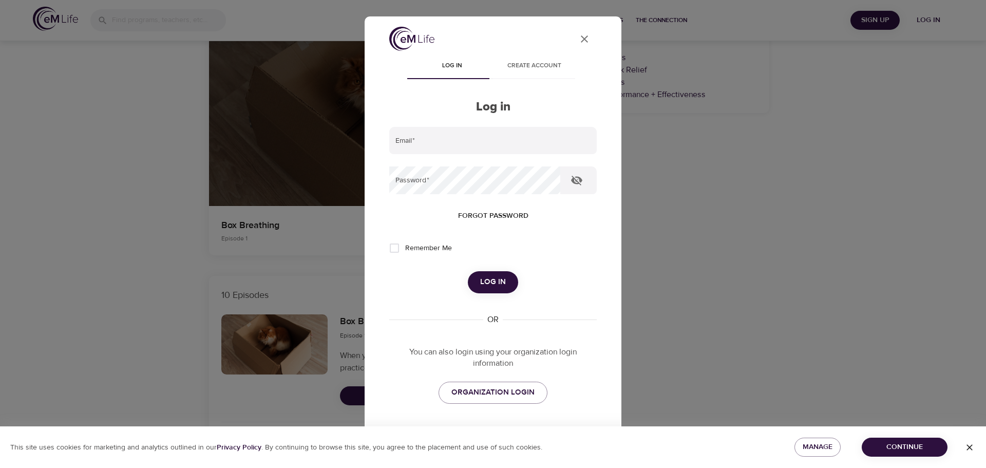
type input "[PERSON_NAME][EMAIL_ADDRESS][DOMAIN_NAME]"
click at [496, 282] on span "Log in" at bounding box center [493, 281] width 26 height 13
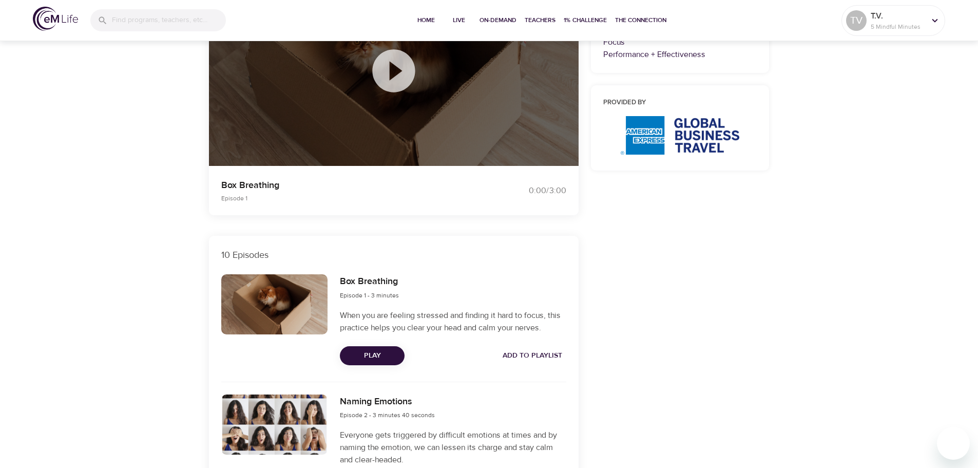
scroll to position [128, 0]
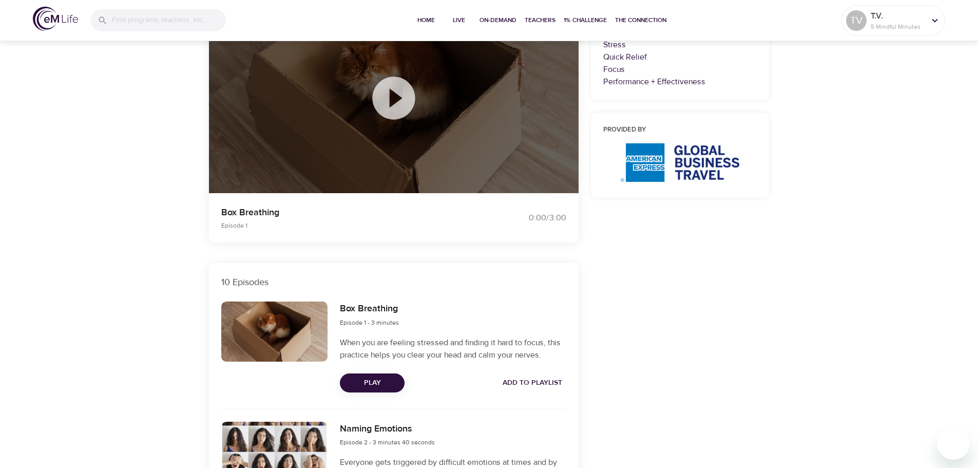
click at [397, 95] on icon at bounding box center [393, 97] width 51 height 51
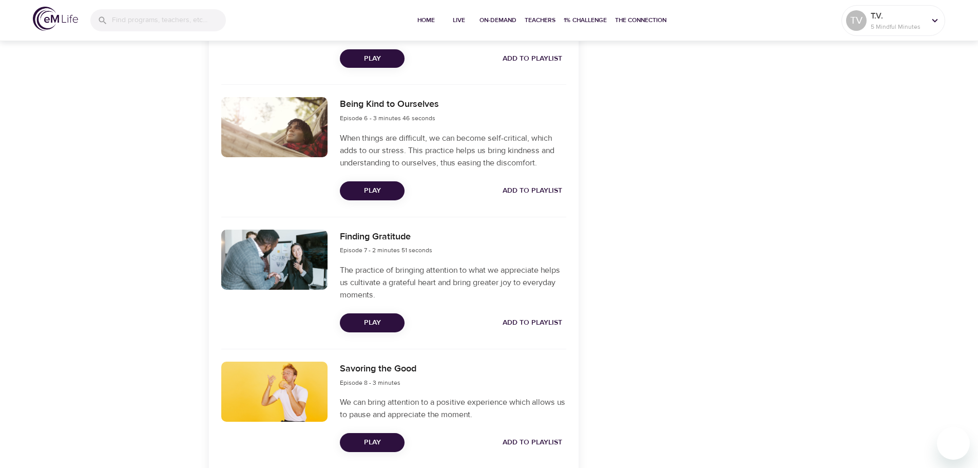
scroll to position [988, 0]
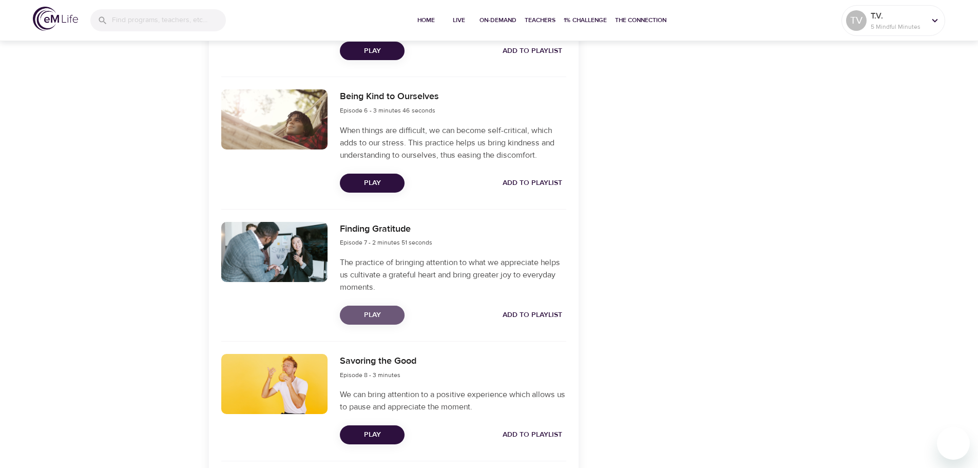
click at [382, 311] on span "Play" at bounding box center [372, 315] width 48 height 13
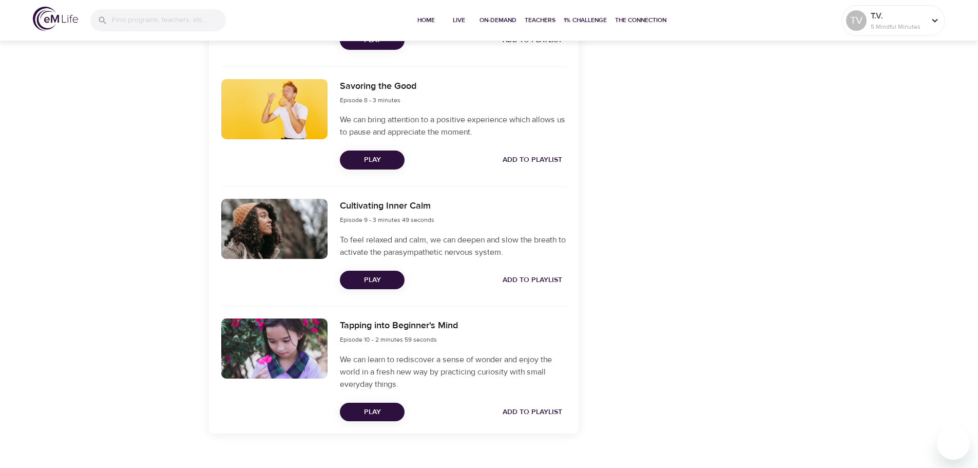
scroll to position [1280, 0]
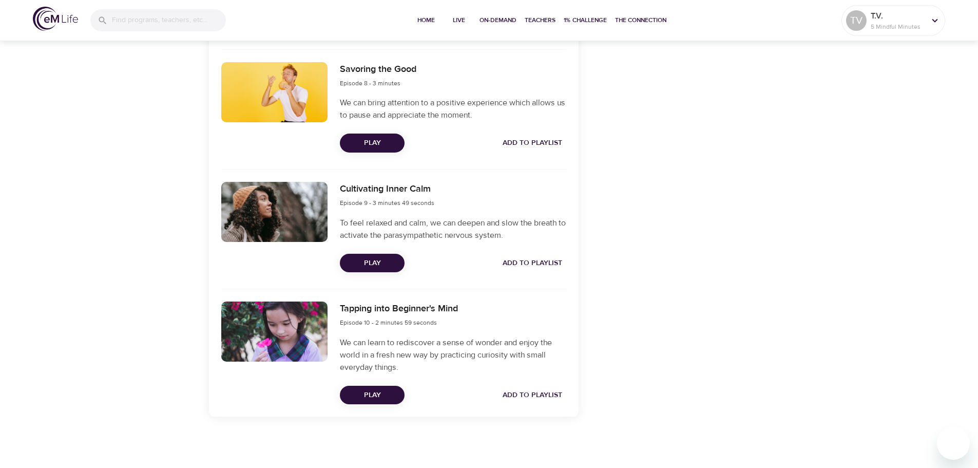
click at [364, 394] on span "Play" at bounding box center [372, 395] width 48 height 13
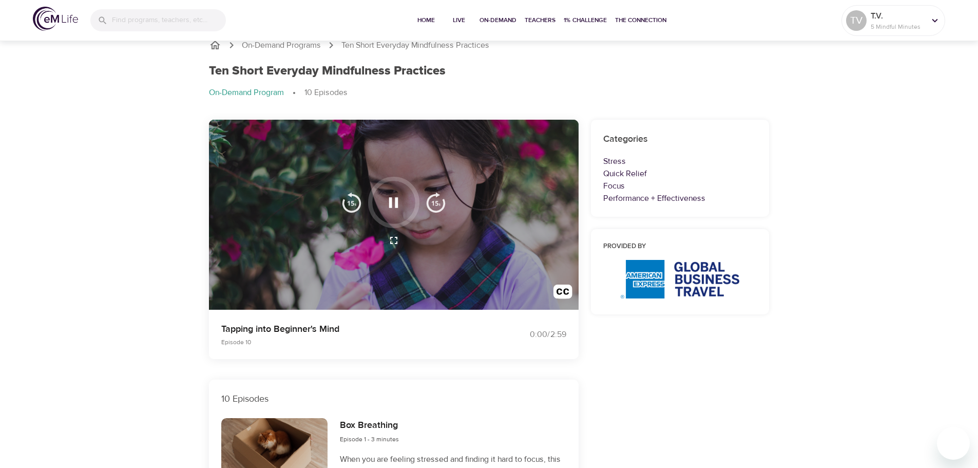
scroll to position [0, 0]
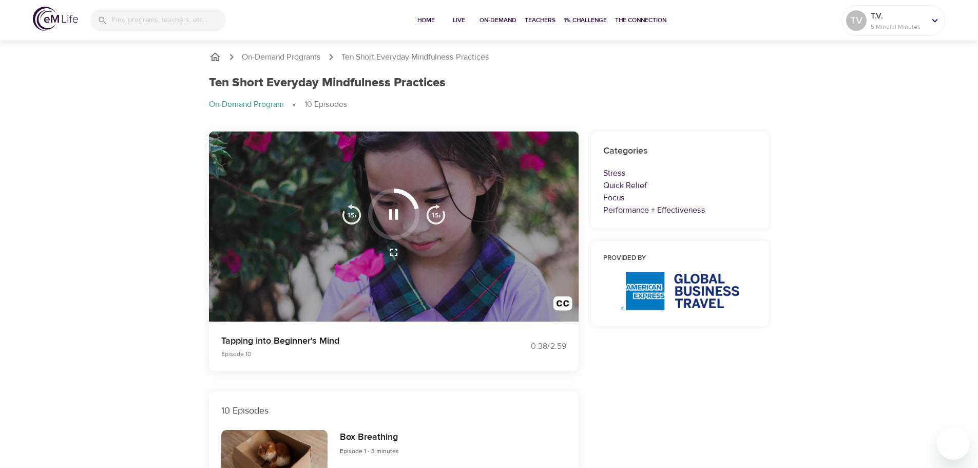
click at [392, 253] on icon "button" at bounding box center [394, 252] width 12 height 12
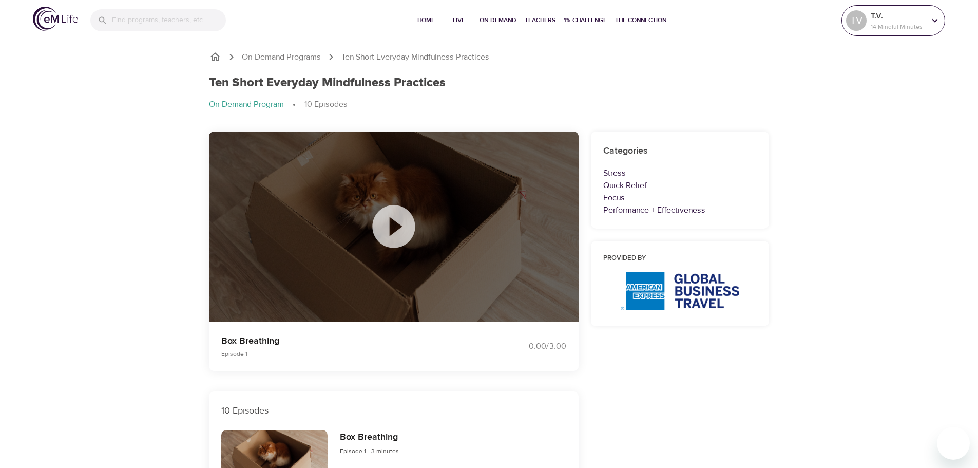
click at [935, 19] on icon at bounding box center [934, 20] width 11 height 11
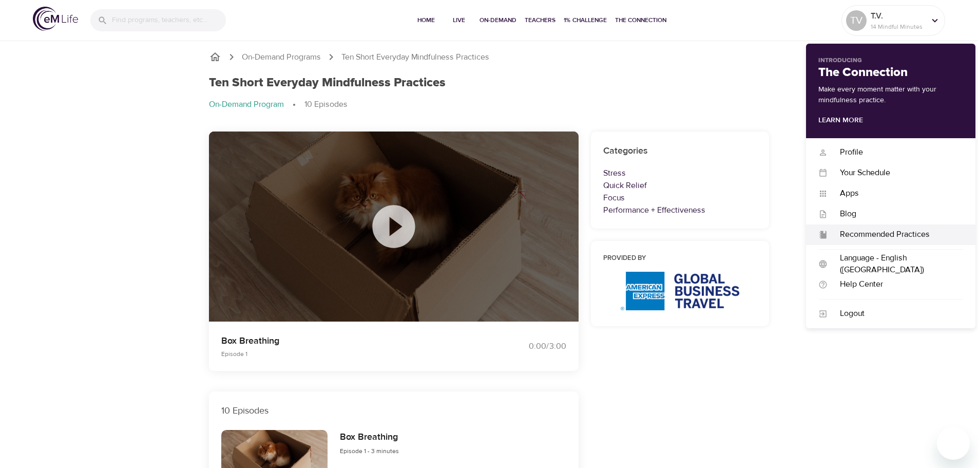
click at [917, 233] on div "Recommended Practices" at bounding box center [895, 234] width 136 height 12
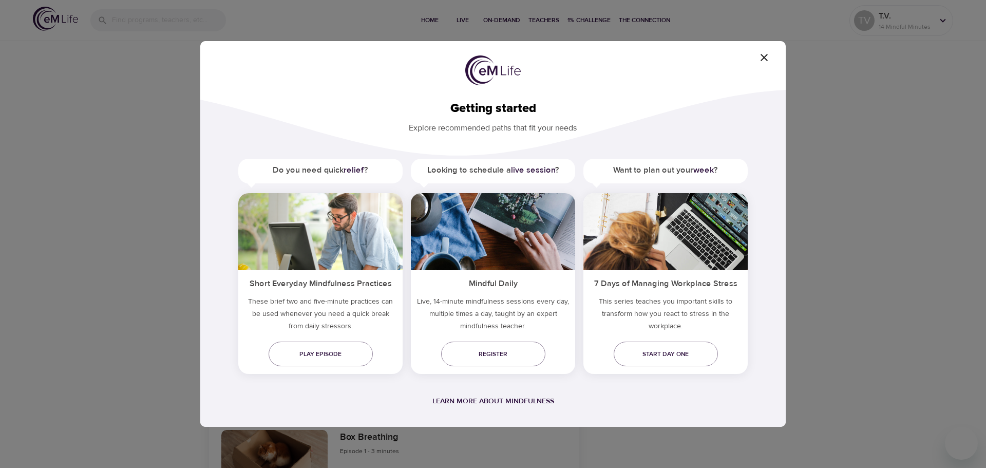
click at [761, 55] on icon "button" at bounding box center [764, 57] width 12 height 12
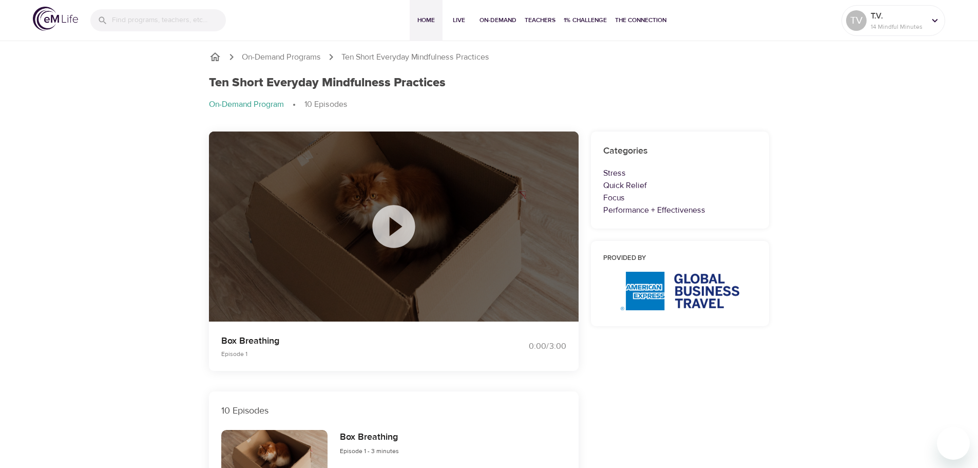
click at [421, 14] on button "Home" at bounding box center [426, 20] width 33 height 41
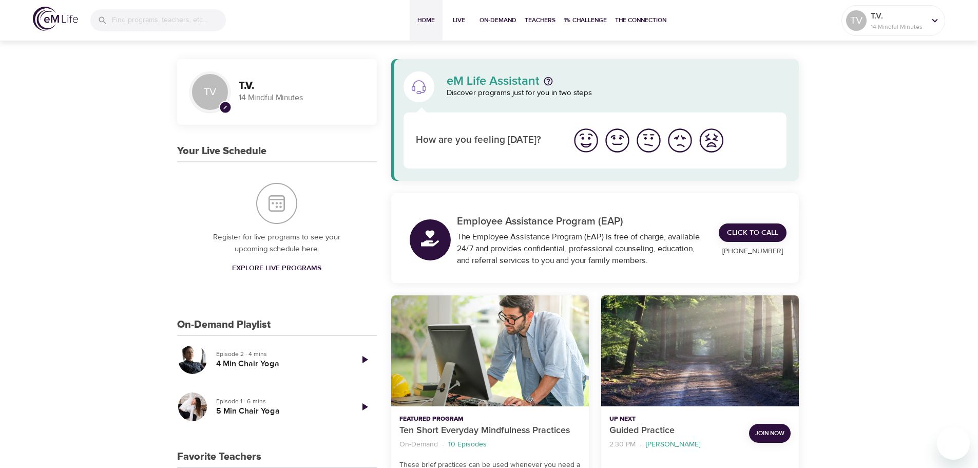
click at [224, 105] on icon "pencil" at bounding box center [225, 107] width 5 height 5
click at [226, 108] on icon "pencil" at bounding box center [225, 107] width 5 height 5
click at [210, 84] on img at bounding box center [210, 92] width 36 height 36
click at [209, 89] on img at bounding box center [210, 92] width 36 height 36
click at [934, 20] on icon at bounding box center [934, 20] width 11 height 11
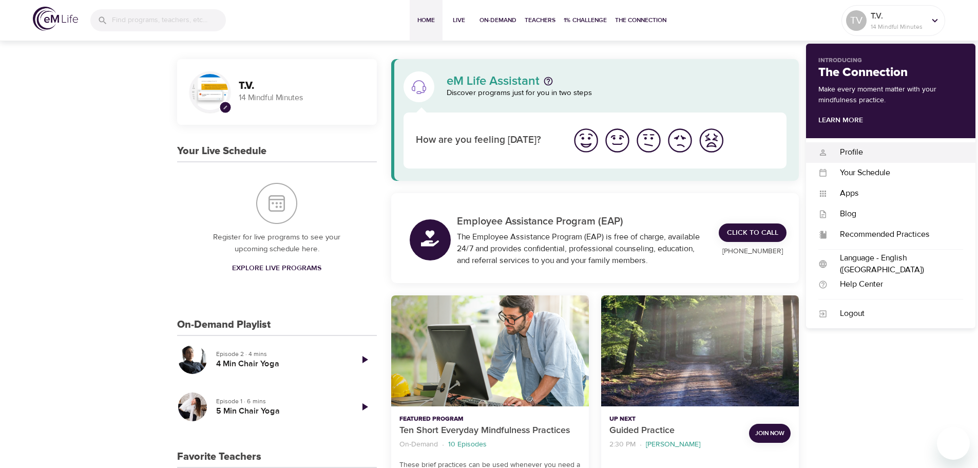
click at [833, 151] on div "Profile" at bounding box center [895, 152] width 136 height 12
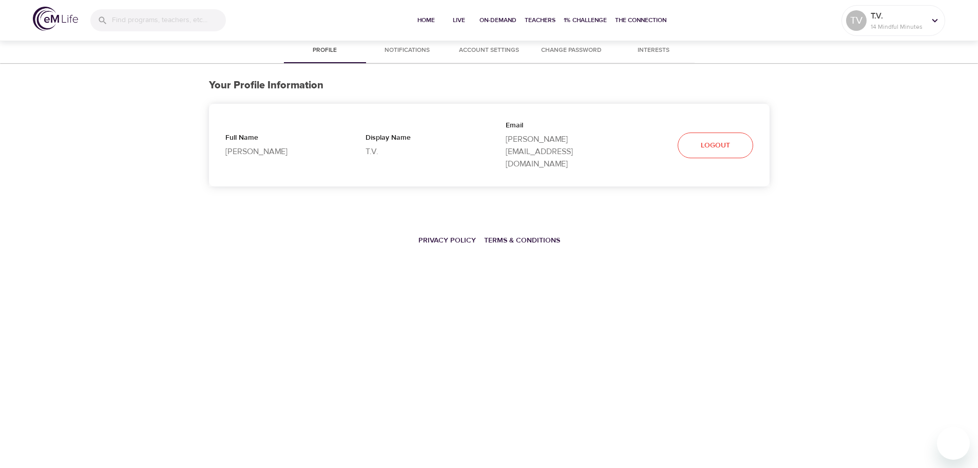
select select "10"
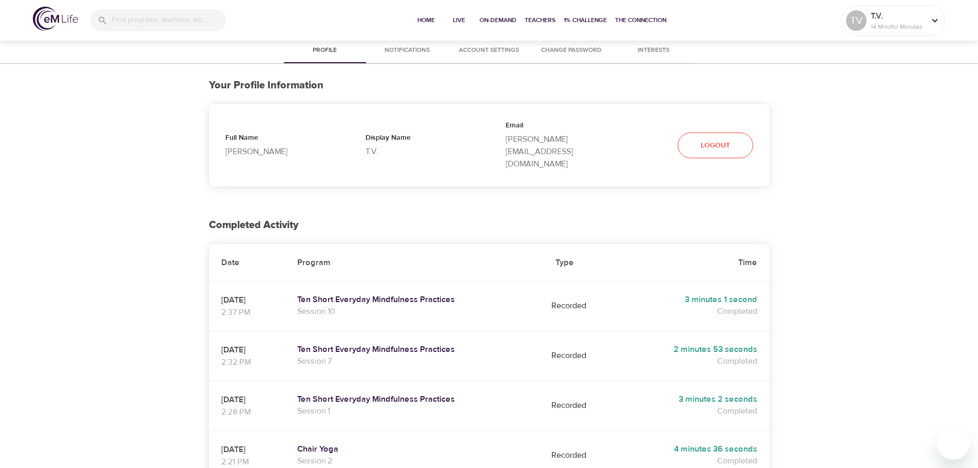
click at [493, 53] on span "Account Settings" at bounding box center [489, 50] width 70 height 11
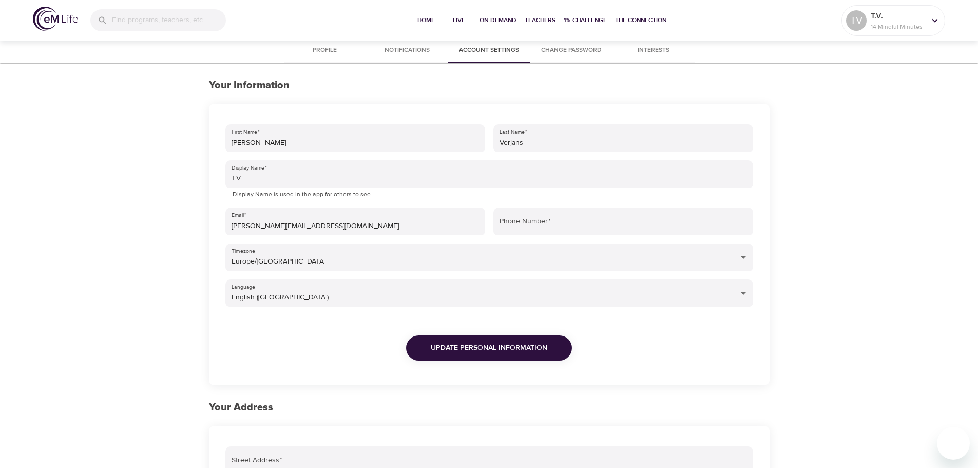
click at [342, 51] on span "Profile" at bounding box center [325, 50] width 70 height 11
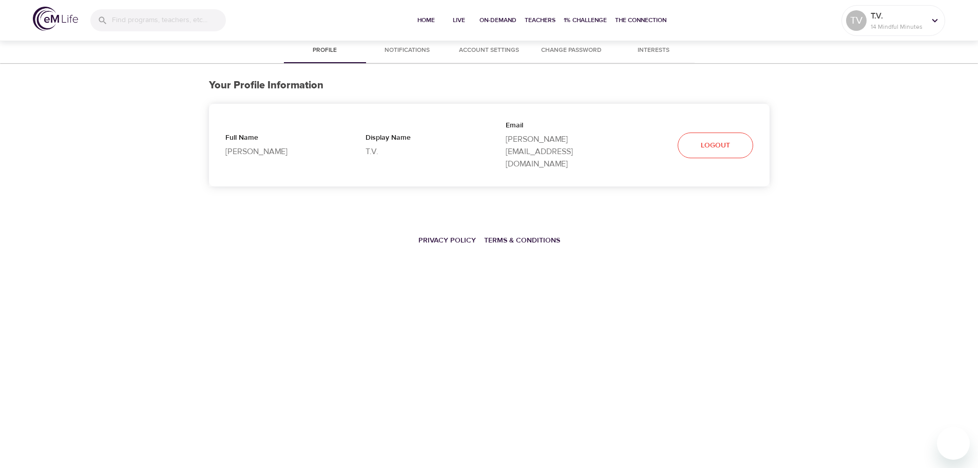
select select "10"
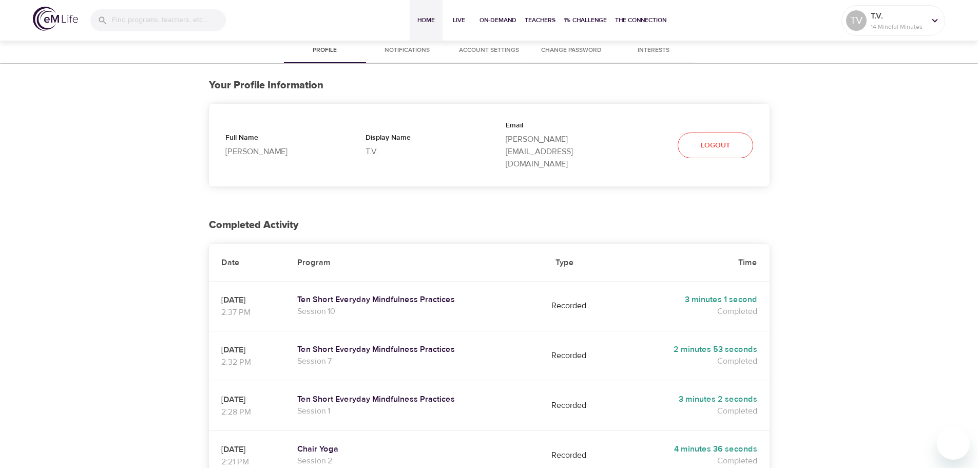
click at [427, 22] on span "Home" at bounding box center [426, 20] width 25 height 11
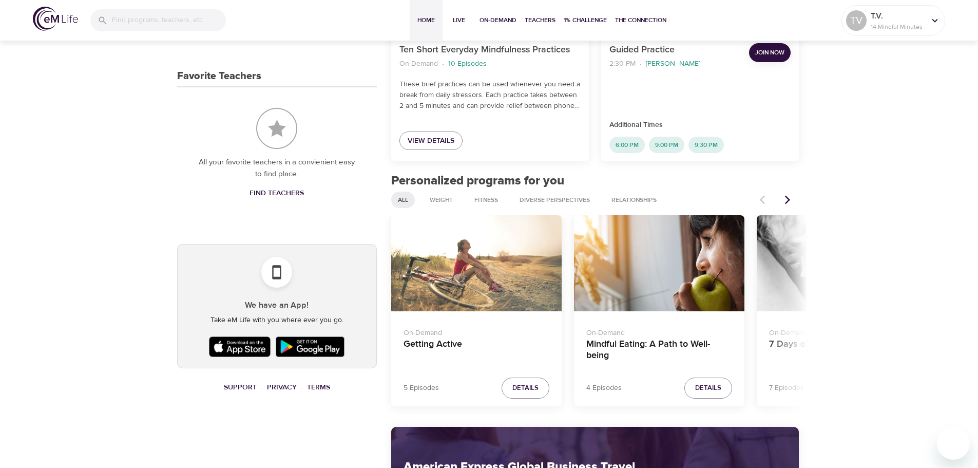
scroll to position [385, 0]
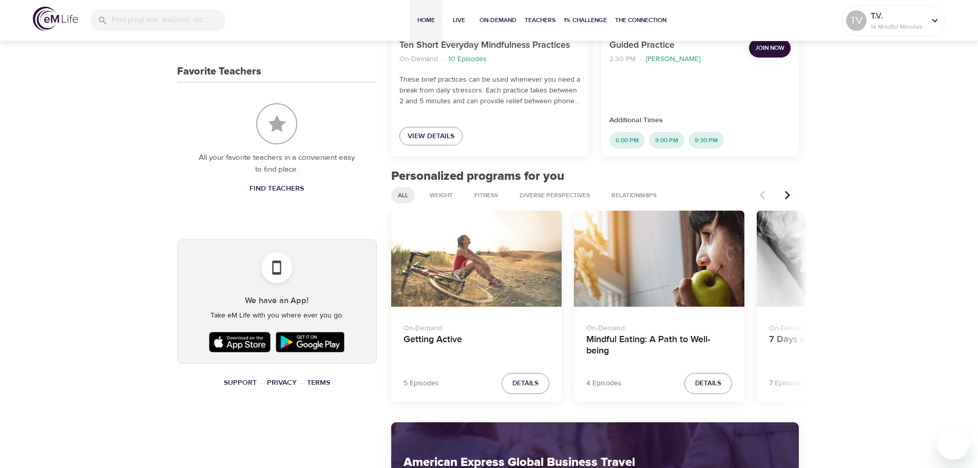
click at [678, 247] on div "Mindful Eating: A Path to Well-being" at bounding box center [659, 258] width 170 height 96
